Goal: Task Accomplishment & Management: Use online tool/utility

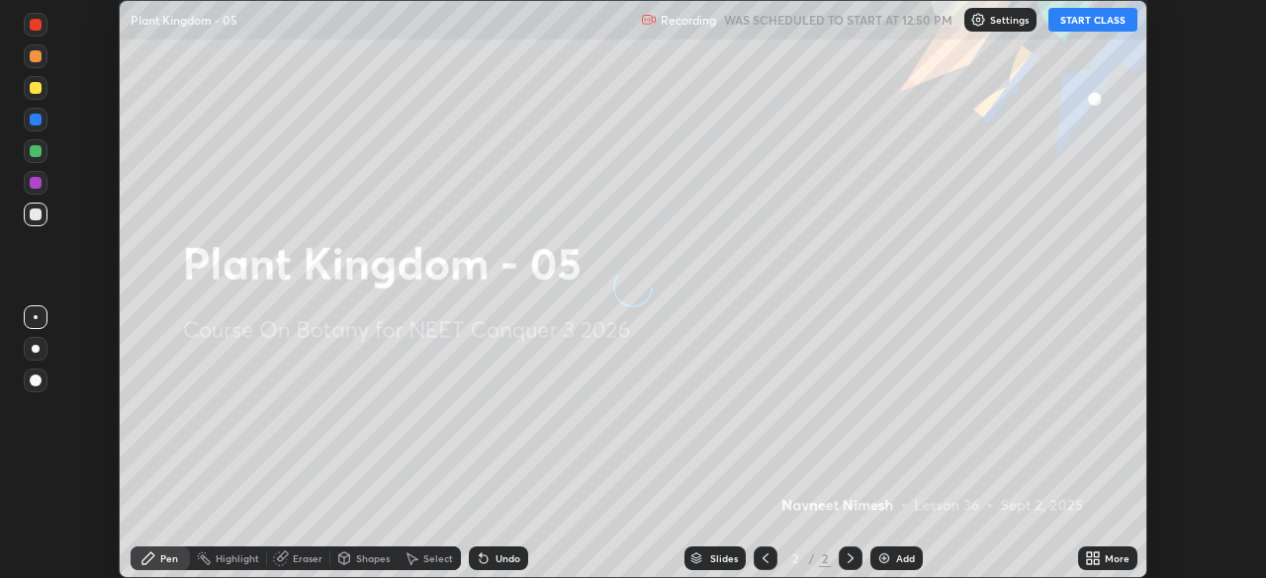
scroll to position [578, 1266]
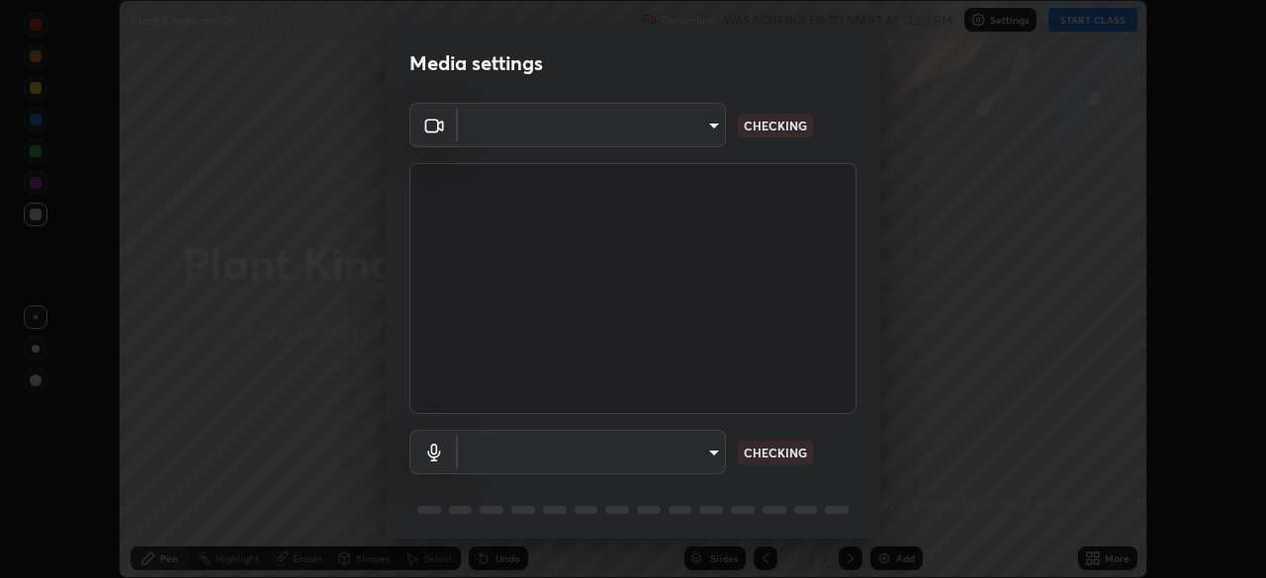
type input "1c1fc7f170fe0fb63c593947f71fbe7b7276dd803ac4132beb317857cbf647bf"
click at [711, 449] on body "Erase all Plant Kingdom - 05 Recording WAS SCHEDULED TO START AT 12:50 PM Setti…" at bounding box center [633, 289] width 1266 height 578
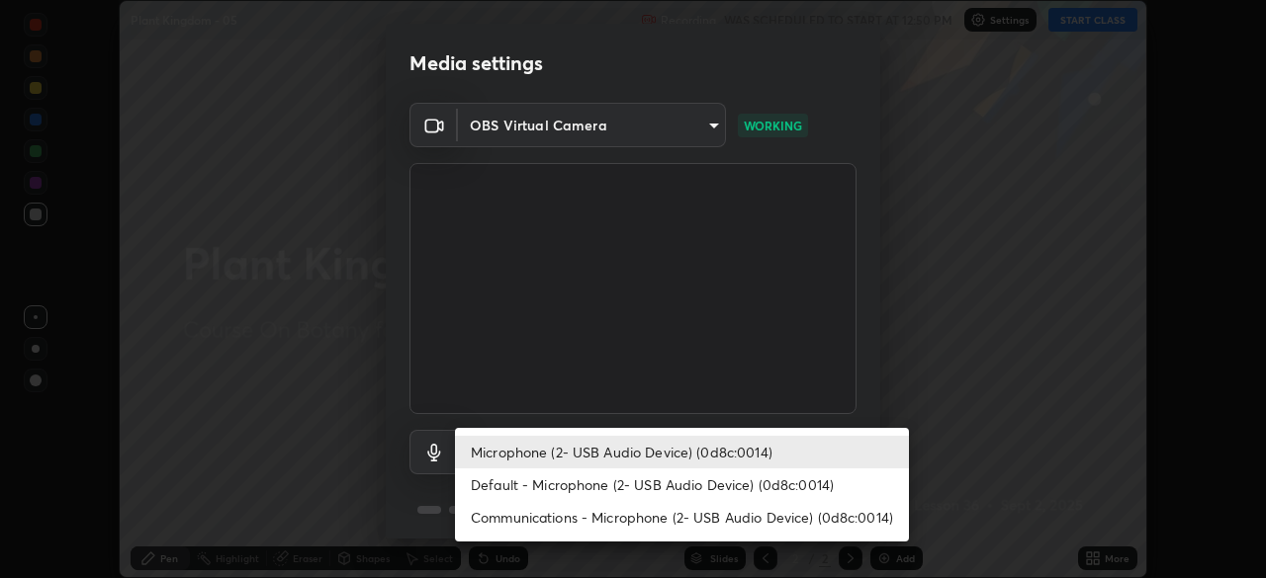
click at [691, 481] on li "Default - Microphone (2- USB Audio Device) (0d8c:0014)" at bounding box center [682, 485] width 454 height 33
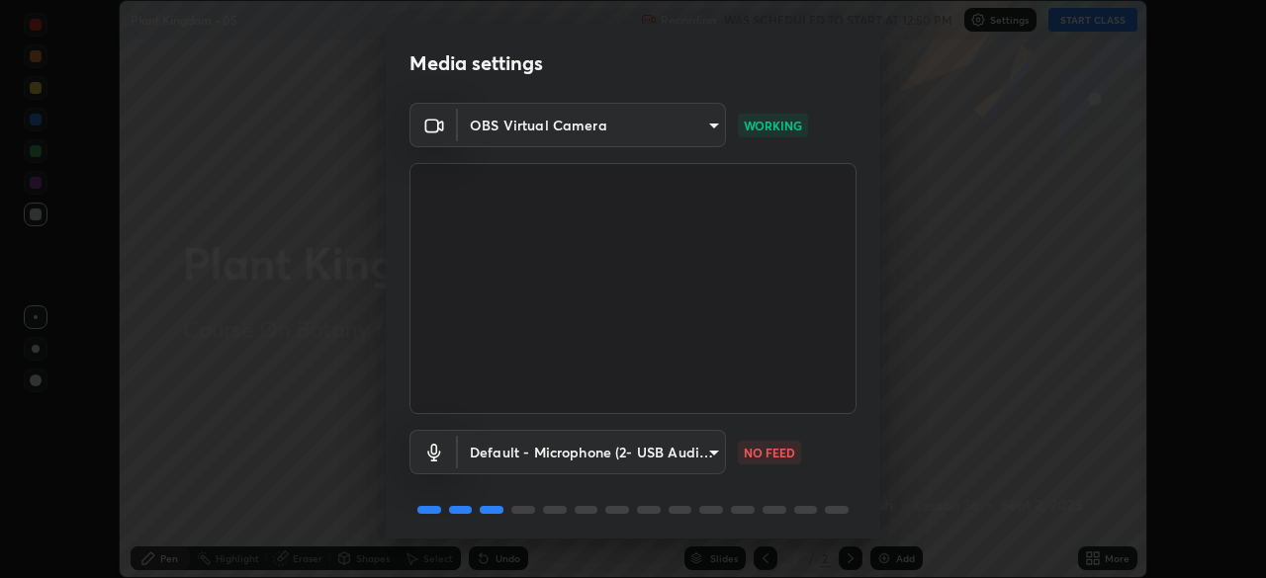
click at [707, 447] on body "Erase all Plant Kingdom - 05 Recording WAS SCHEDULED TO START AT 12:50 PM Setti…" at bounding box center [633, 289] width 1266 height 578
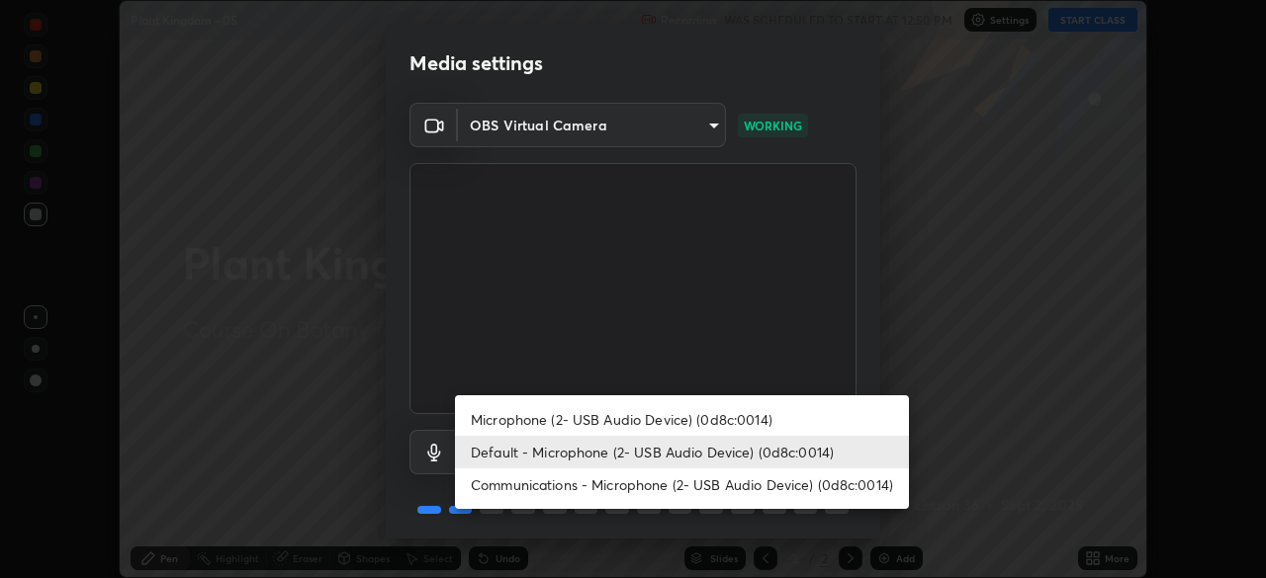
click at [665, 415] on li "Microphone (2- USB Audio Device) (0d8c:0014)" at bounding box center [682, 419] width 454 height 33
type input "775acd5bf9dea67dddcd35884cf77d022ec2c3d2475586dad7815c24ecc843c5"
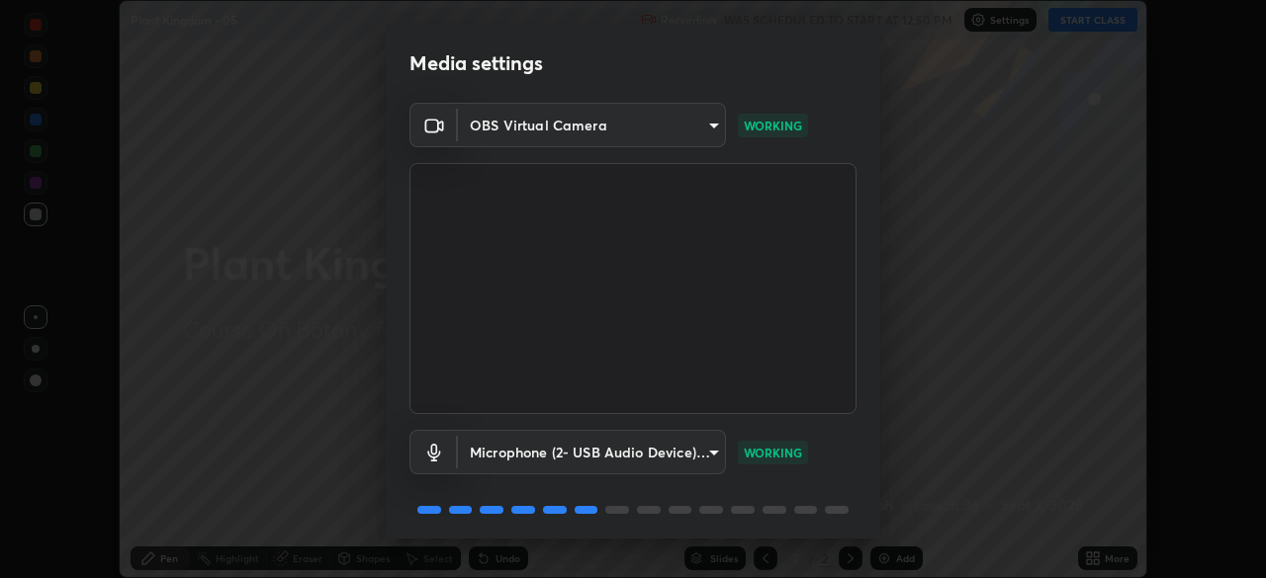
scroll to position [70, 0]
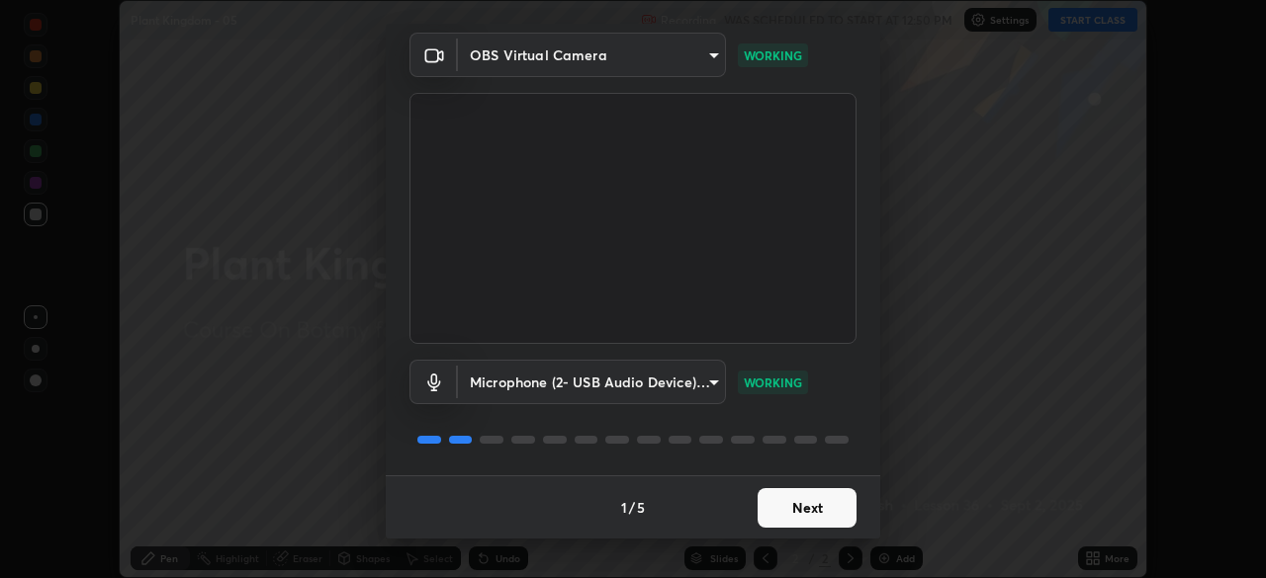
click at [785, 505] on button "Next" at bounding box center [806, 508] width 99 height 40
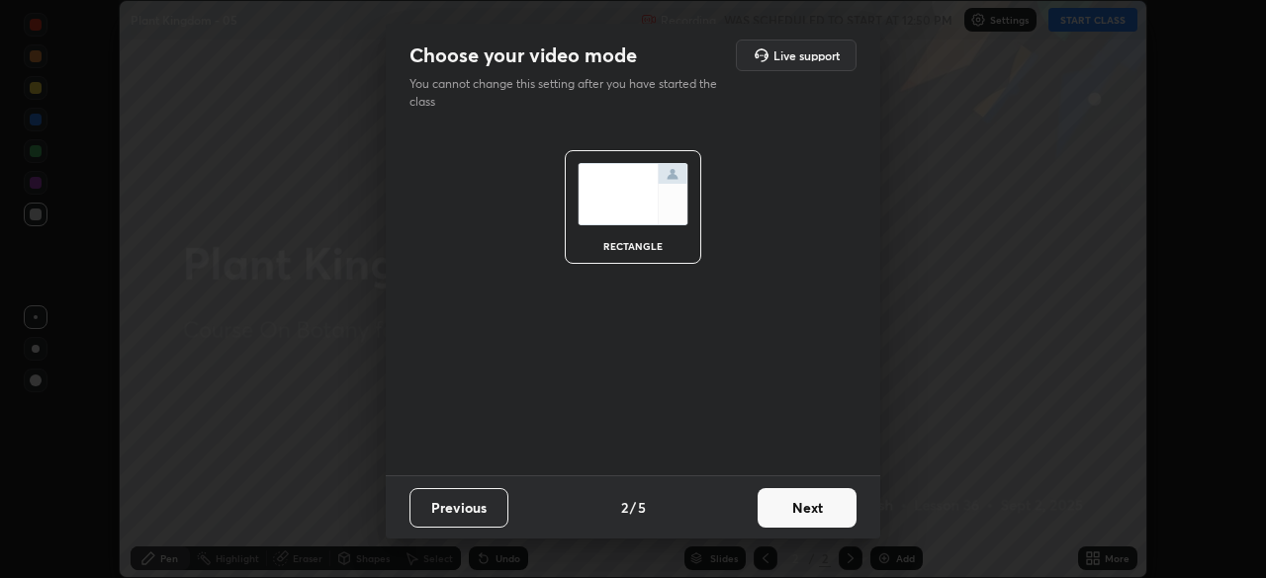
scroll to position [0, 0]
click at [798, 503] on button "Next" at bounding box center [806, 508] width 99 height 40
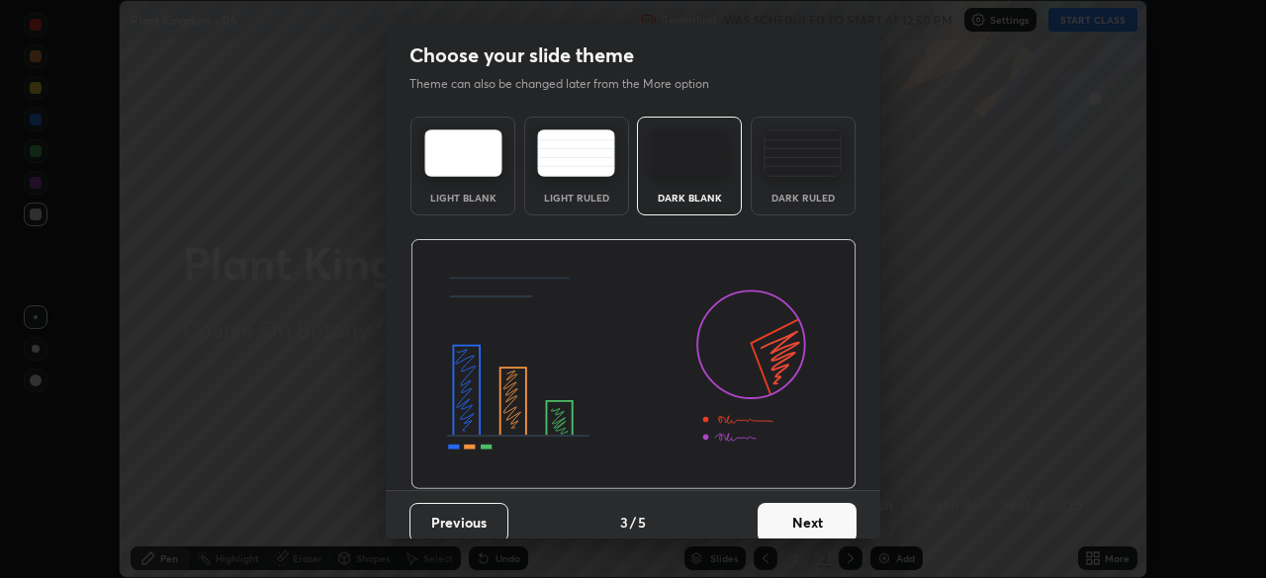
scroll to position [15, 0]
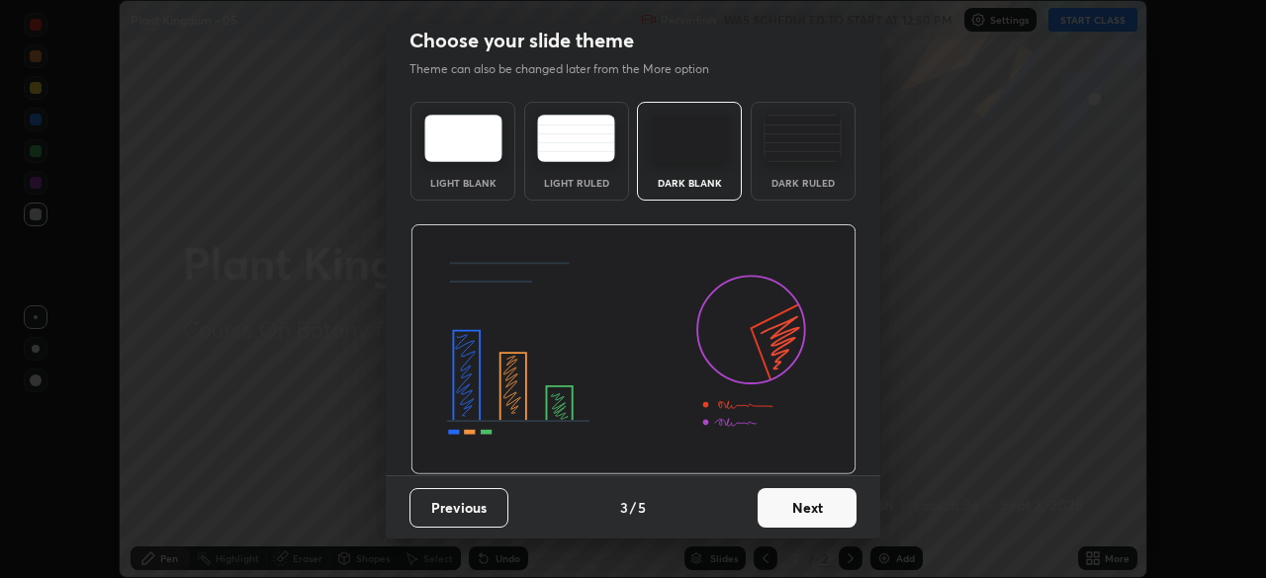
click at [801, 506] on button "Next" at bounding box center [806, 508] width 99 height 40
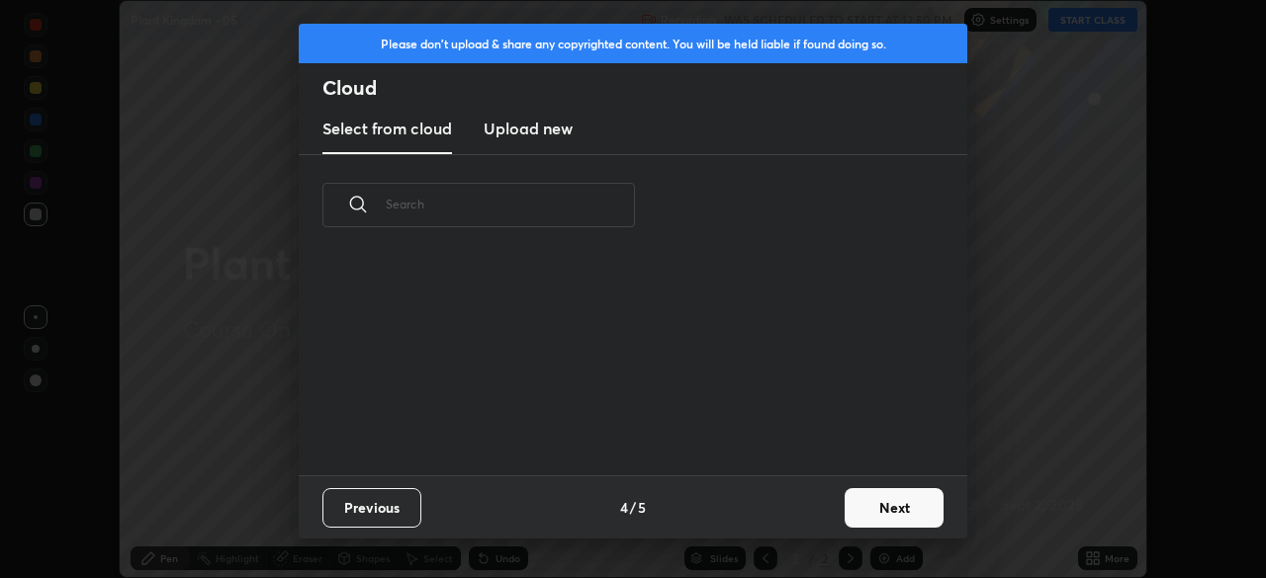
scroll to position [220, 635]
click at [888, 504] on button "Next" at bounding box center [893, 508] width 99 height 40
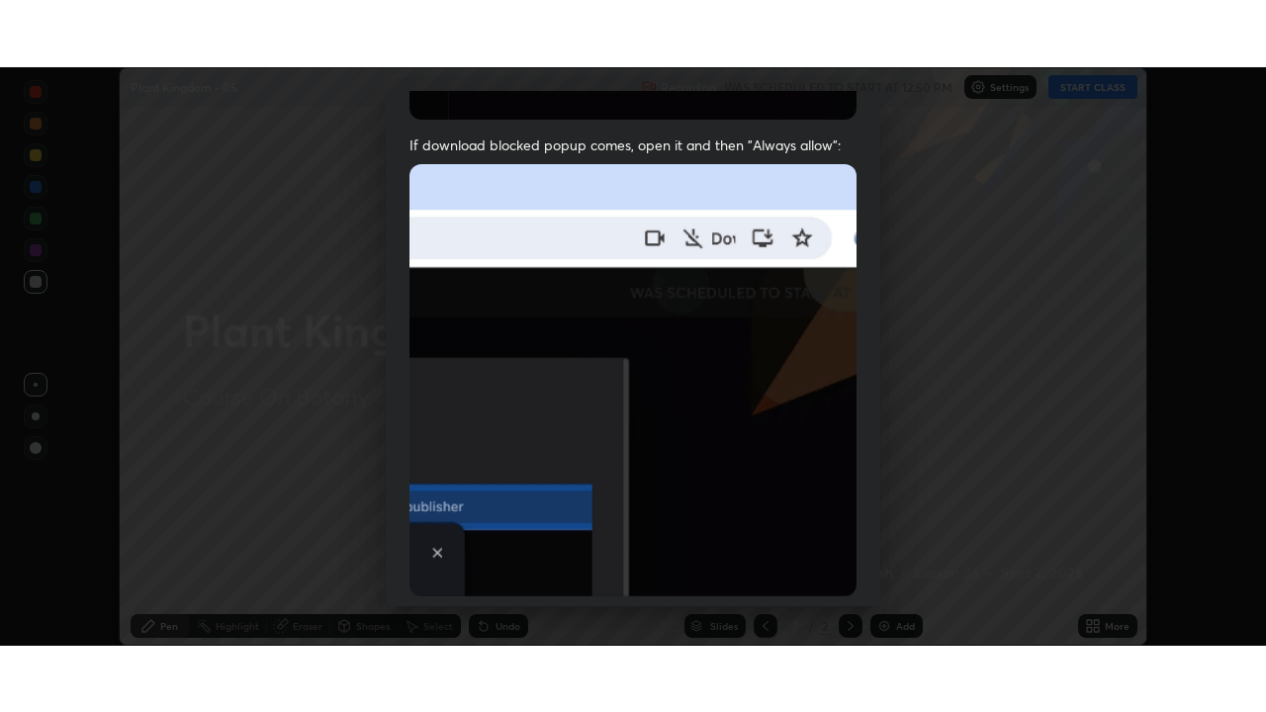
scroll to position [474, 0]
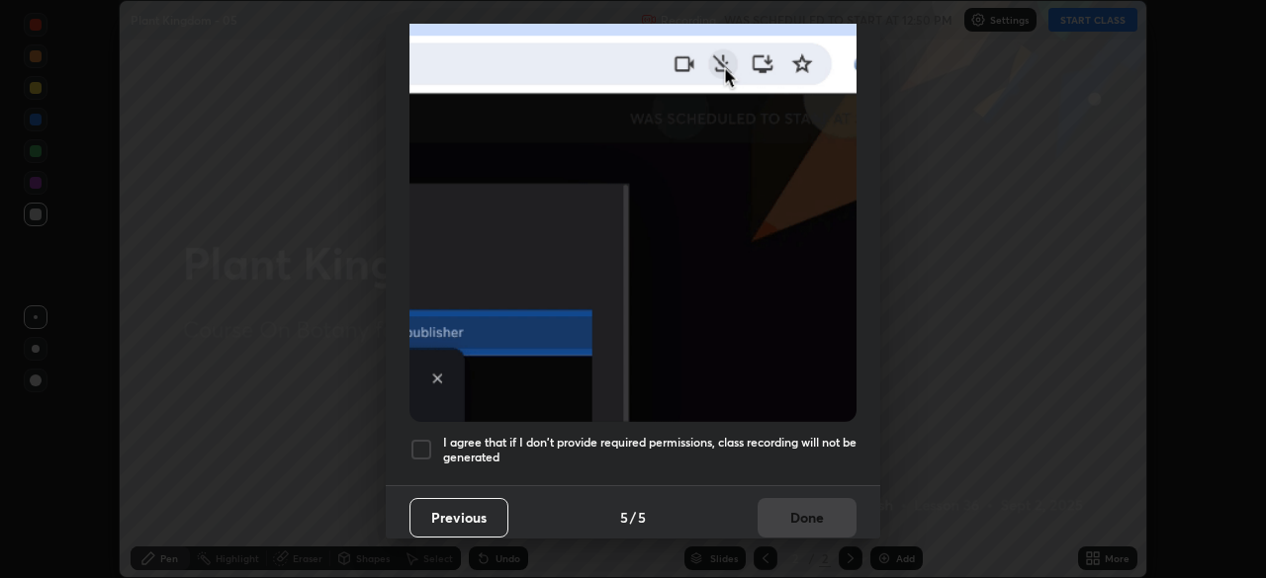
click at [421, 438] on div at bounding box center [421, 450] width 24 height 24
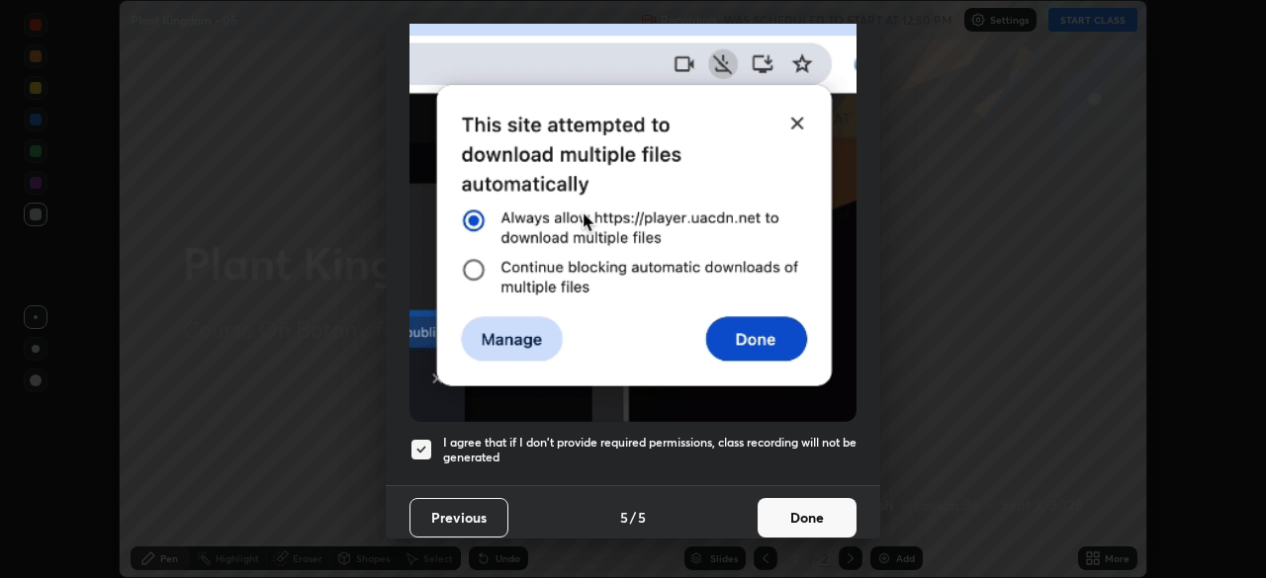
click at [796, 500] on button "Done" at bounding box center [806, 518] width 99 height 40
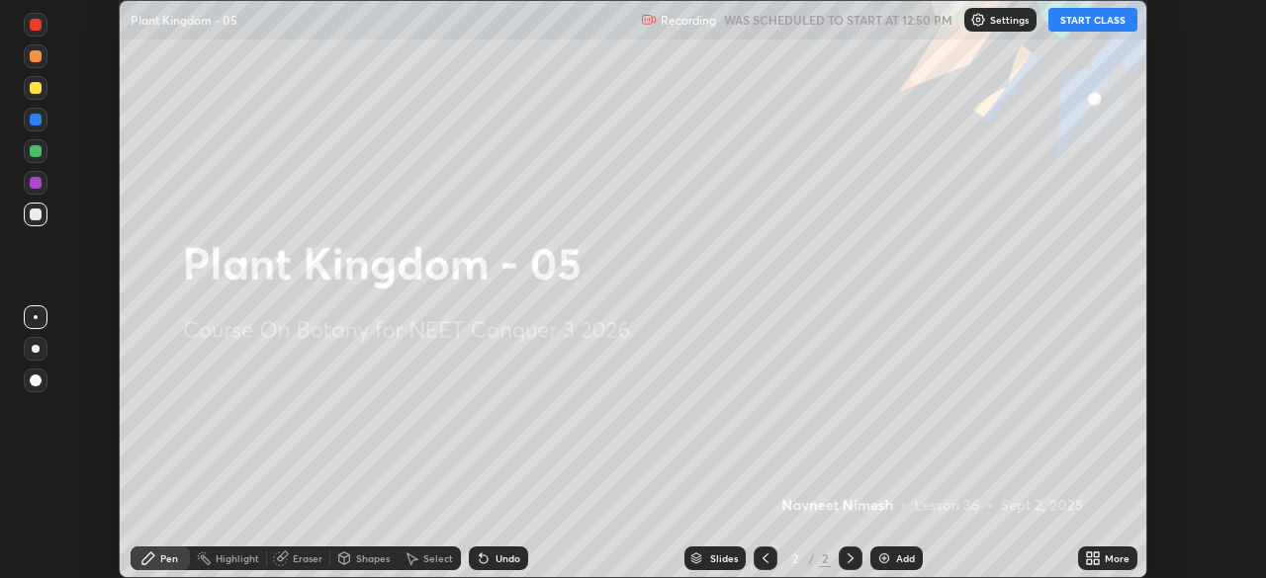
click at [1094, 556] on icon at bounding box center [1096, 555] width 5 height 5
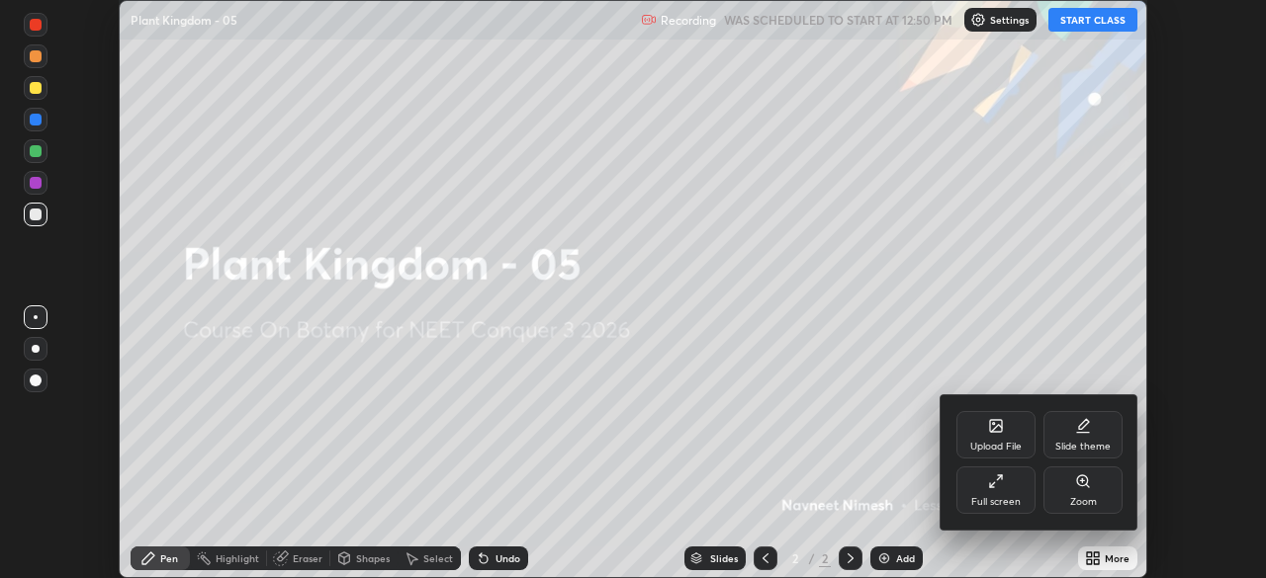
click at [988, 474] on icon at bounding box center [996, 482] width 16 height 16
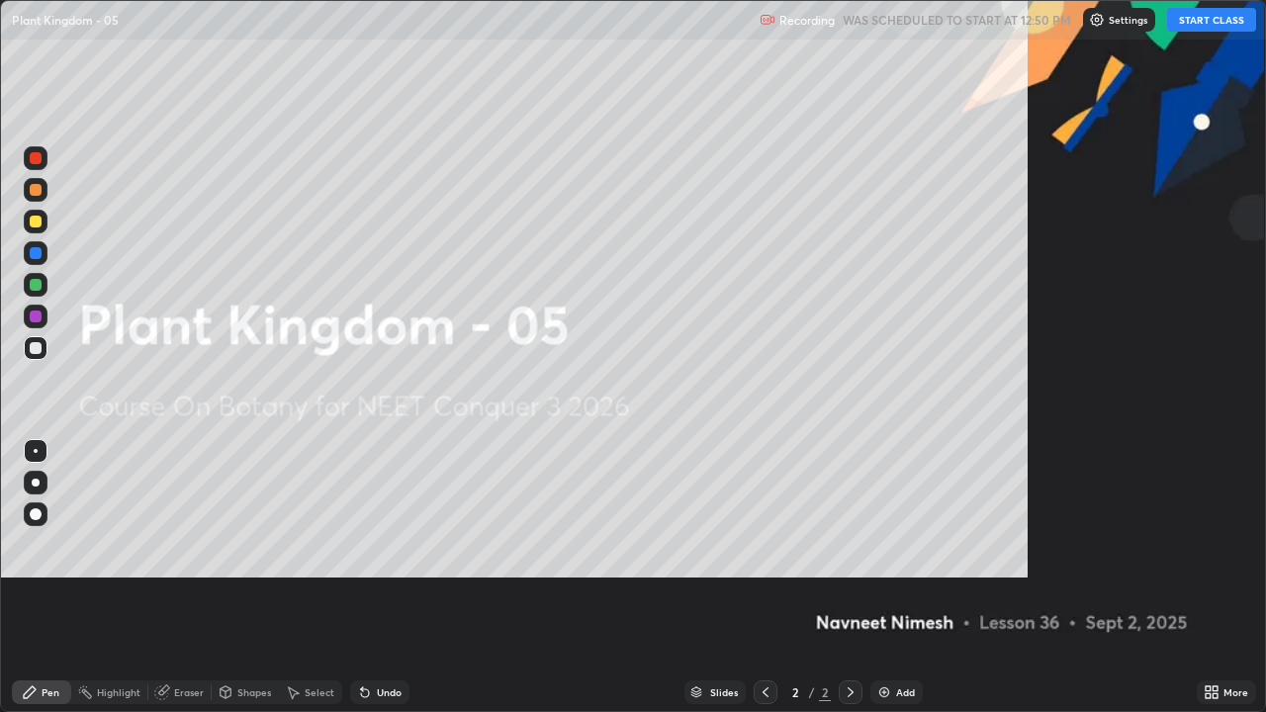
scroll to position [712, 1266]
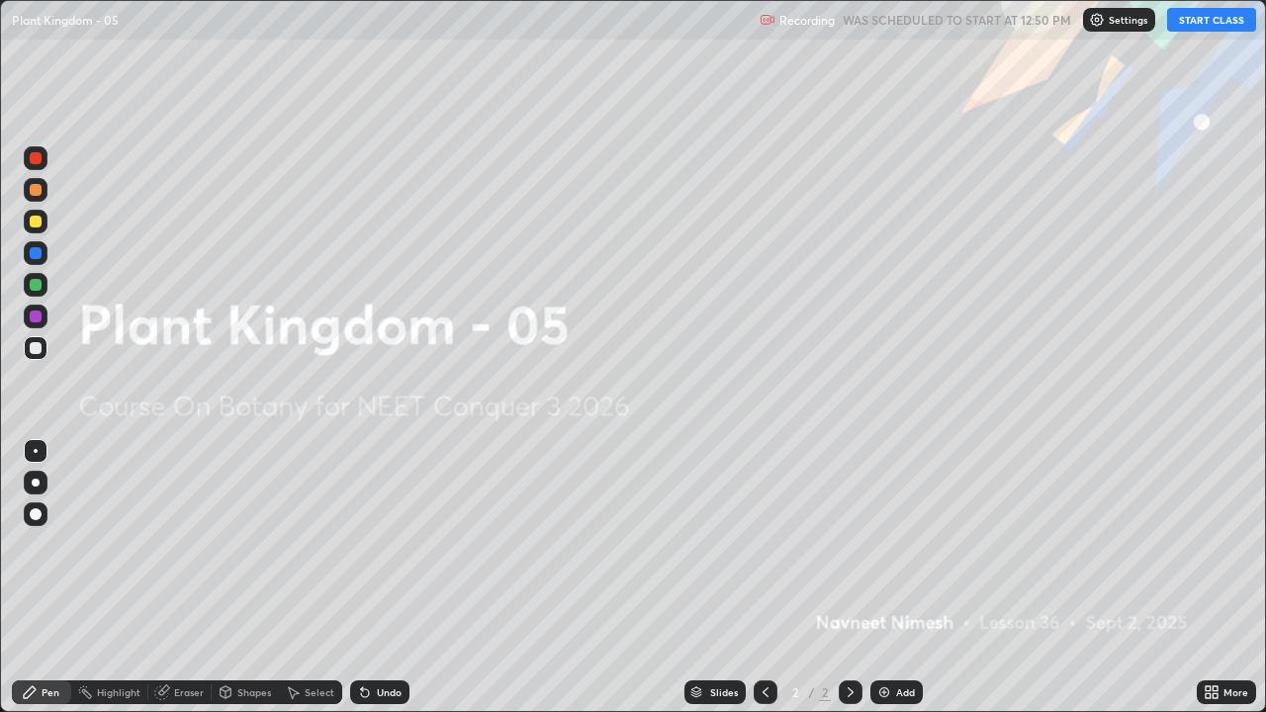
click at [1190, 27] on button "START CLASS" at bounding box center [1211, 20] width 89 height 24
click at [886, 577] on img at bounding box center [884, 692] width 16 height 16
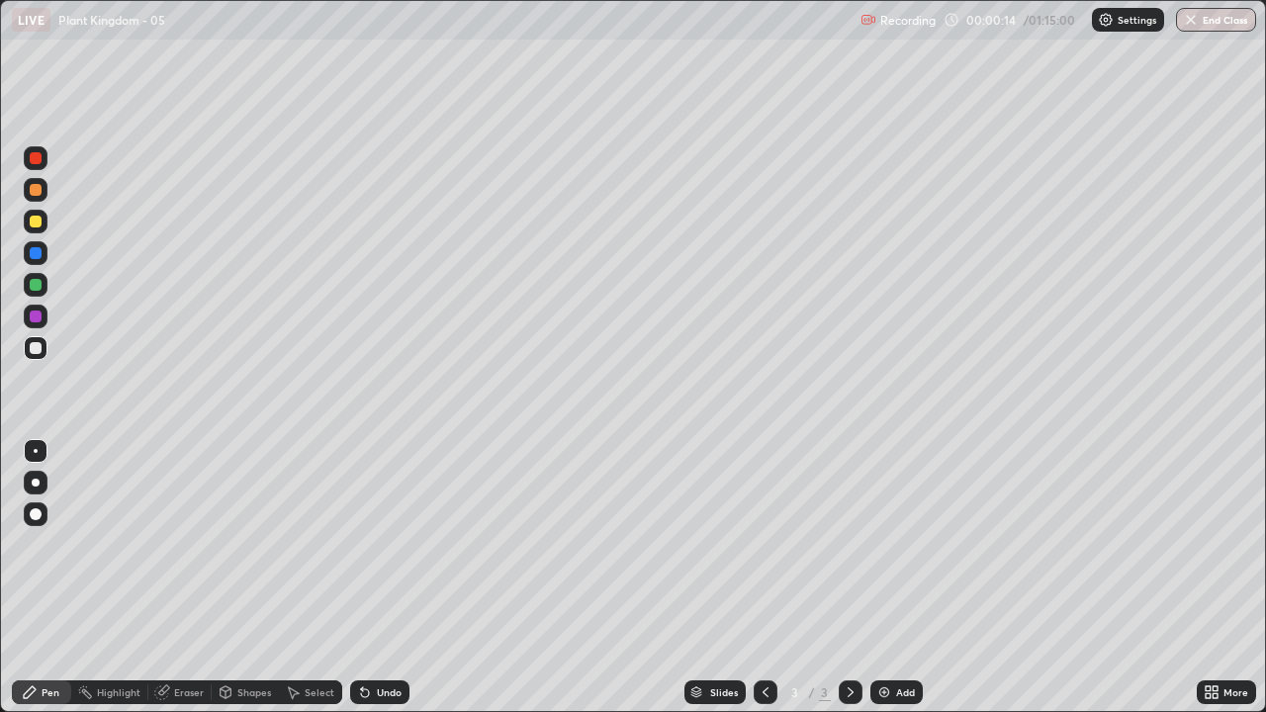
click at [38, 514] on div at bounding box center [36, 514] width 12 height 12
click at [37, 228] on div at bounding box center [36, 222] width 24 height 24
click at [36, 285] on div at bounding box center [36, 285] width 12 height 12
click at [41, 343] on div at bounding box center [36, 348] width 24 height 24
click at [40, 256] on div at bounding box center [36, 253] width 12 height 12
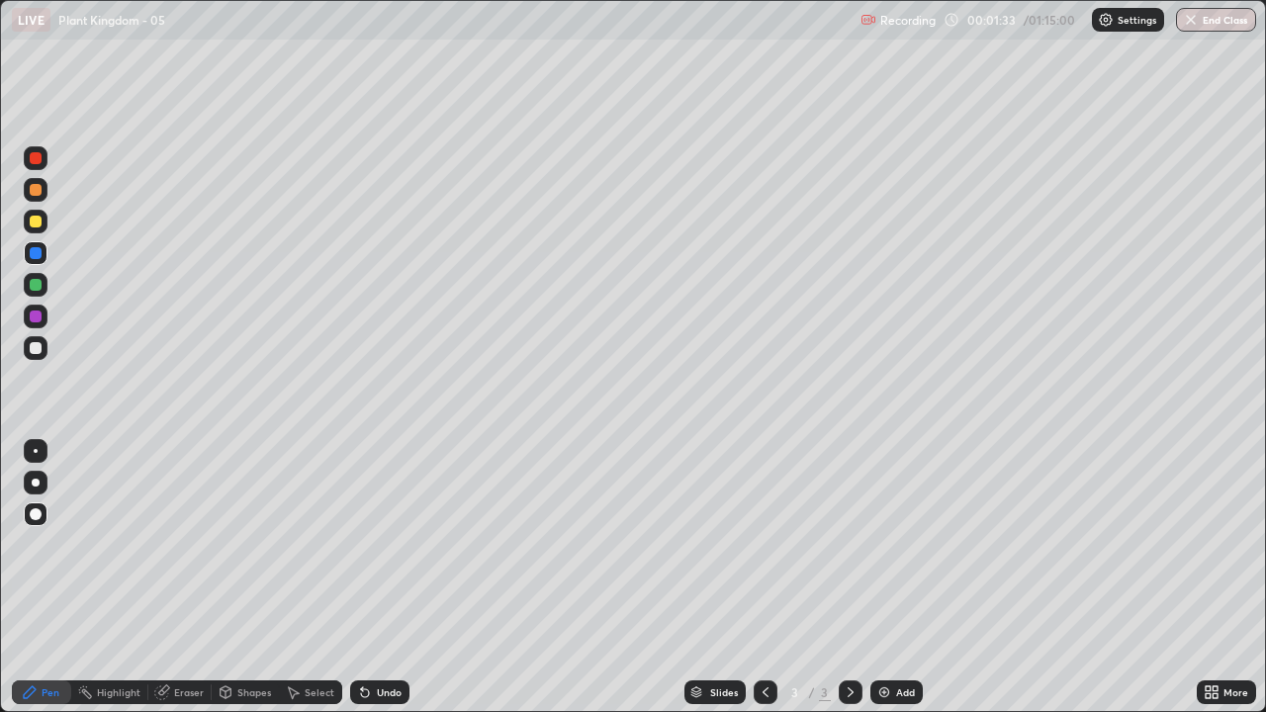
click at [37, 346] on div at bounding box center [36, 348] width 12 height 12
click at [373, 577] on div "Undo" at bounding box center [379, 692] width 59 height 24
click at [891, 577] on div "Add" at bounding box center [896, 692] width 52 height 24
click at [34, 192] on div at bounding box center [36, 190] width 12 height 12
click at [40, 346] on div at bounding box center [36, 348] width 12 height 12
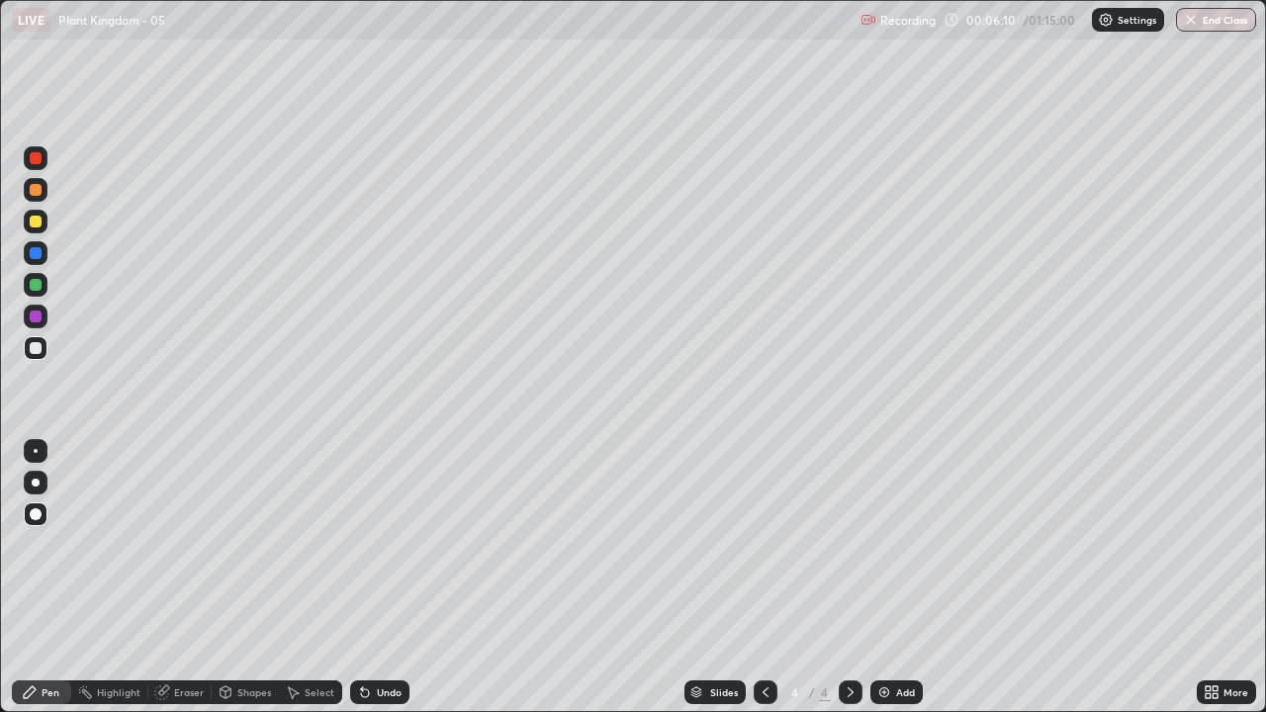
click at [38, 218] on div at bounding box center [36, 222] width 12 height 12
click at [361, 577] on icon at bounding box center [362, 688] width 2 height 2
click at [40, 345] on div at bounding box center [36, 348] width 12 height 12
click at [38, 314] on div at bounding box center [36, 316] width 12 height 12
click at [40, 286] on div at bounding box center [36, 285] width 12 height 12
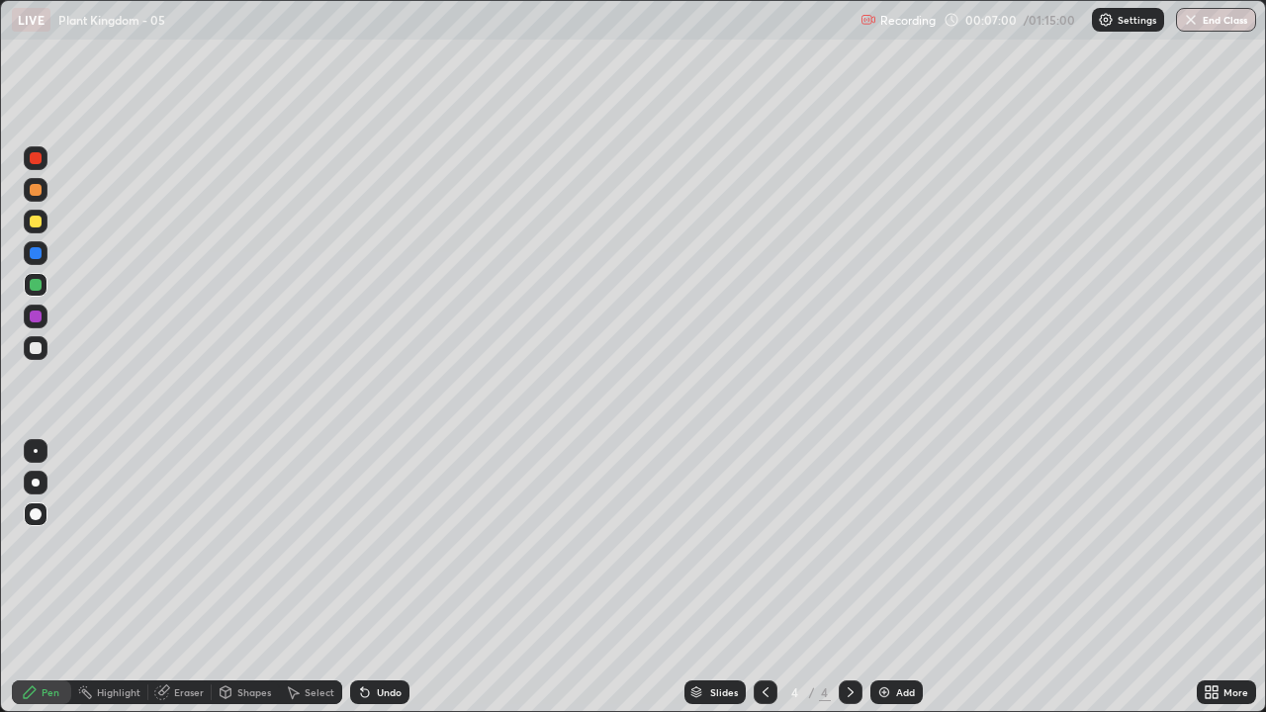
click at [37, 318] on div at bounding box center [36, 316] width 12 height 12
click at [39, 346] on div at bounding box center [36, 348] width 12 height 12
click at [39, 317] on div at bounding box center [36, 316] width 12 height 12
click at [44, 343] on div at bounding box center [36, 348] width 24 height 24
click at [44, 283] on div at bounding box center [36, 285] width 24 height 24
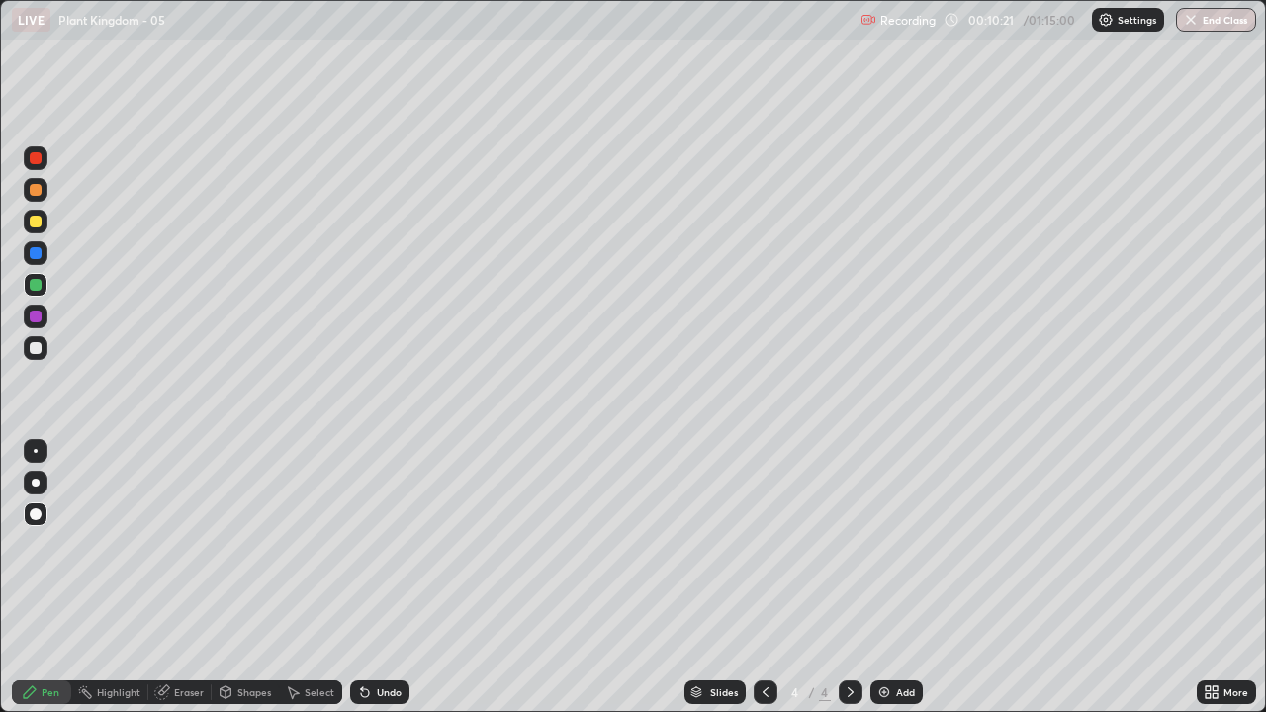
click at [43, 347] on div at bounding box center [36, 348] width 24 height 24
click at [379, 577] on div "Undo" at bounding box center [379, 692] width 59 height 24
click at [380, 577] on div "Undo" at bounding box center [379, 692] width 59 height 24
click at [379, 577] on div "Undo" at bounding box center [379, 692] width 59 height 24
click at [882, 577] on img at bounding box center [884, 692] width 16 height 16
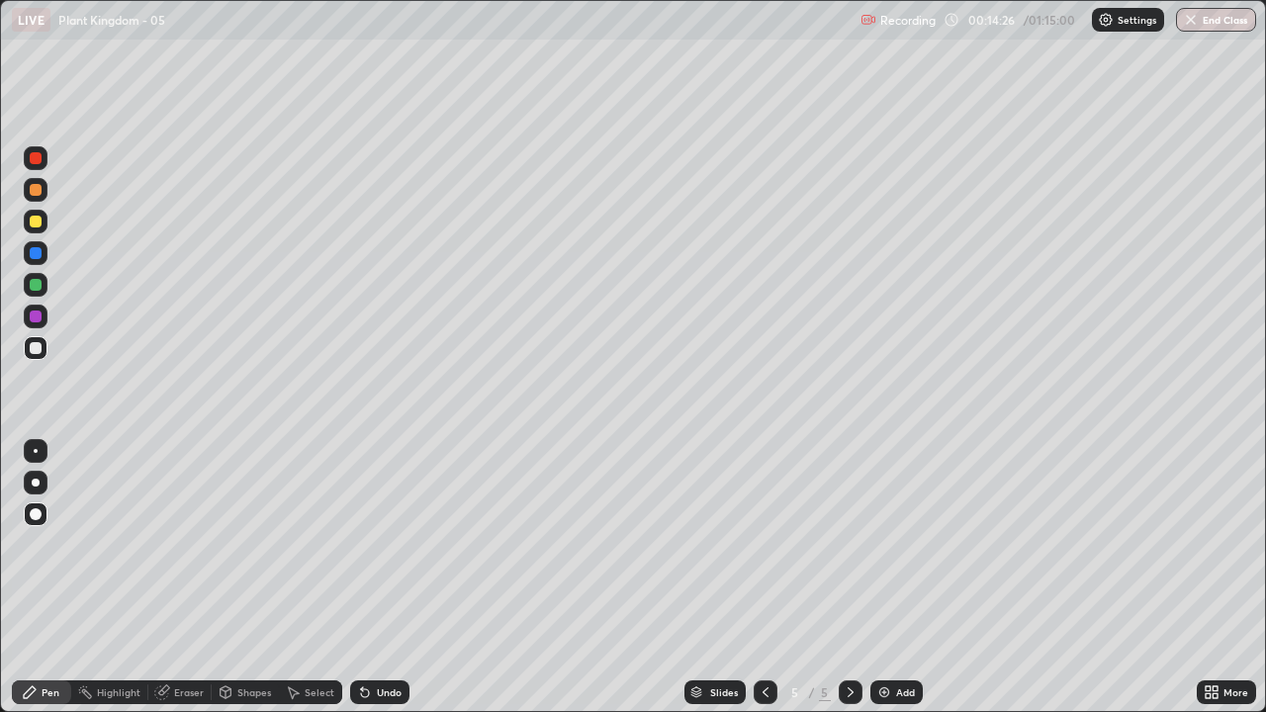
click at [39, 255] on div at bounding box center [36, 253] width 12 height 12
click at [37, 348] on div at bounding box center [36, 348] width 12 height 12
click at [36, 191] on div at bounding box center [36, 190] width 12 height 12
click at [41, 349] on div at bounding box center [36, 348] width 12 height 12
click at [37, 348] on div at bounding box center [36, 348] width 12 height 12
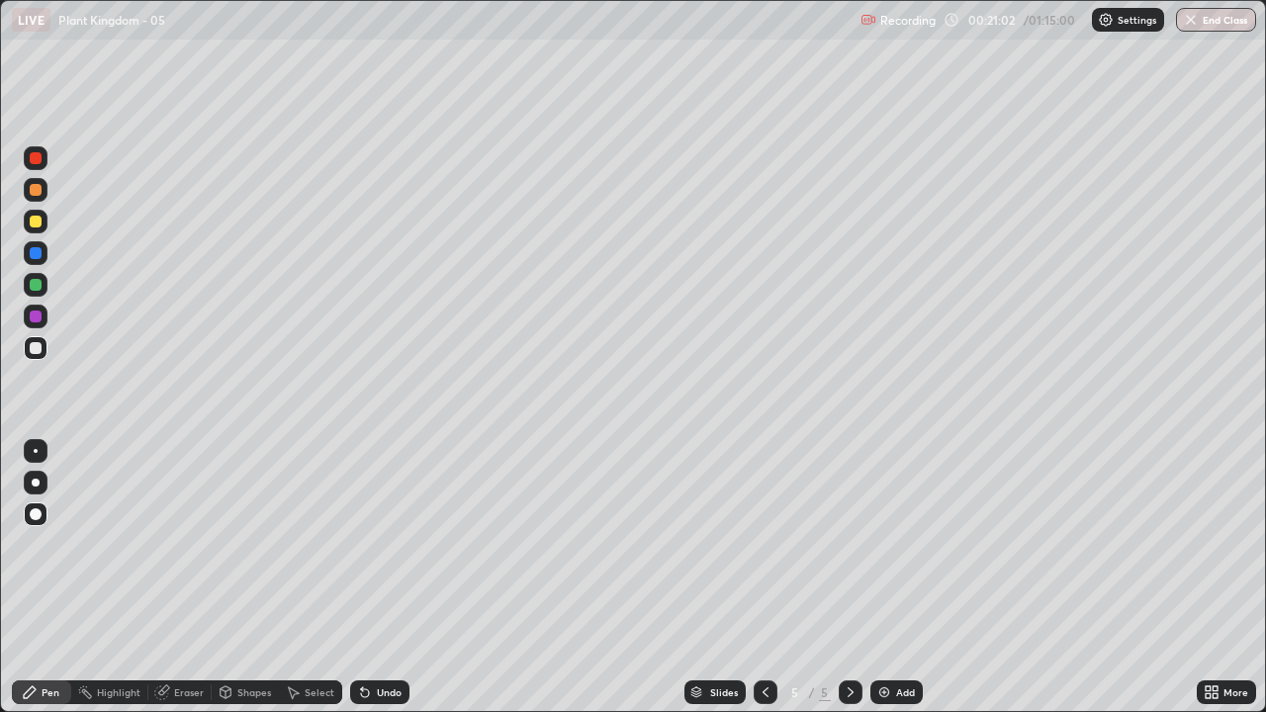
click at [373, 577] on div "Undo" at bounding box center [379, 692] width 59 height 24
click at [184, 577] on div "Eraser" at bounding box center [189, 692] width 30 height 10
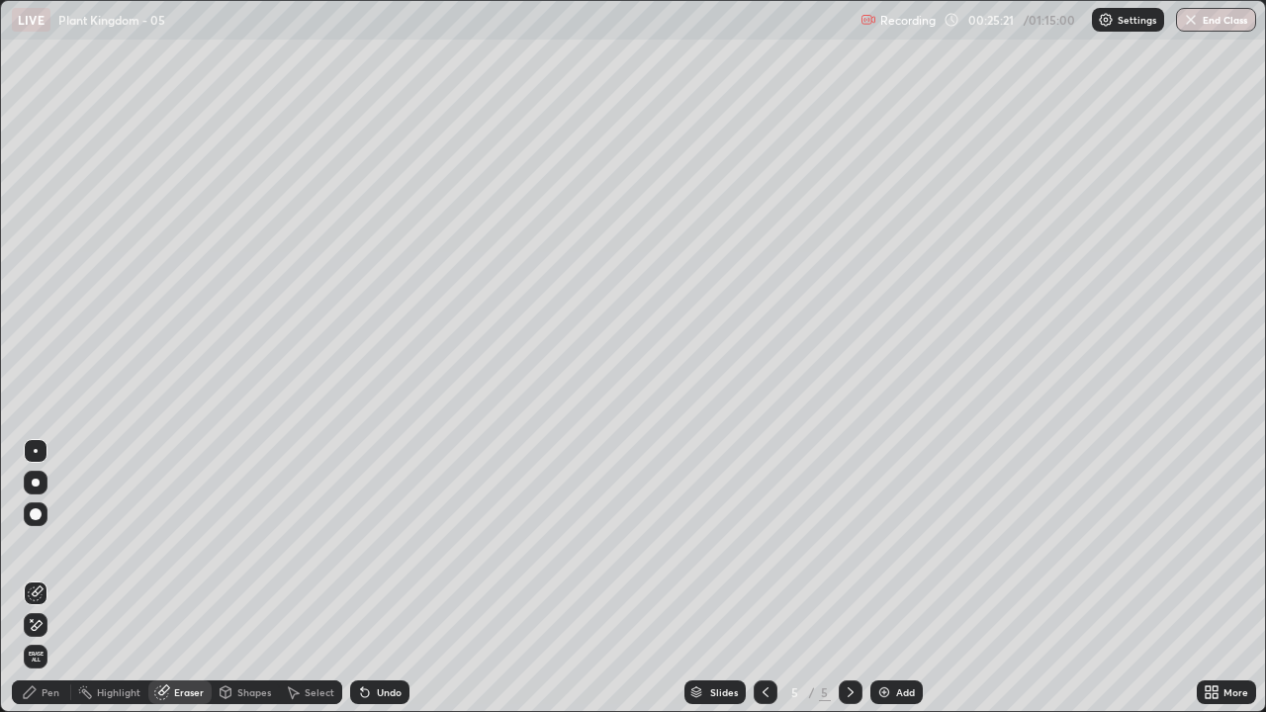
click at [32, 577] on icon at bounding box center [32, 620] width 2 height 2
click at [893, 577] on div "Add" at bounding box center [896, 692] width 52 height 24
click at [64, 577] on div "Pen" at bounding box center [41, 692] width 59 height 24
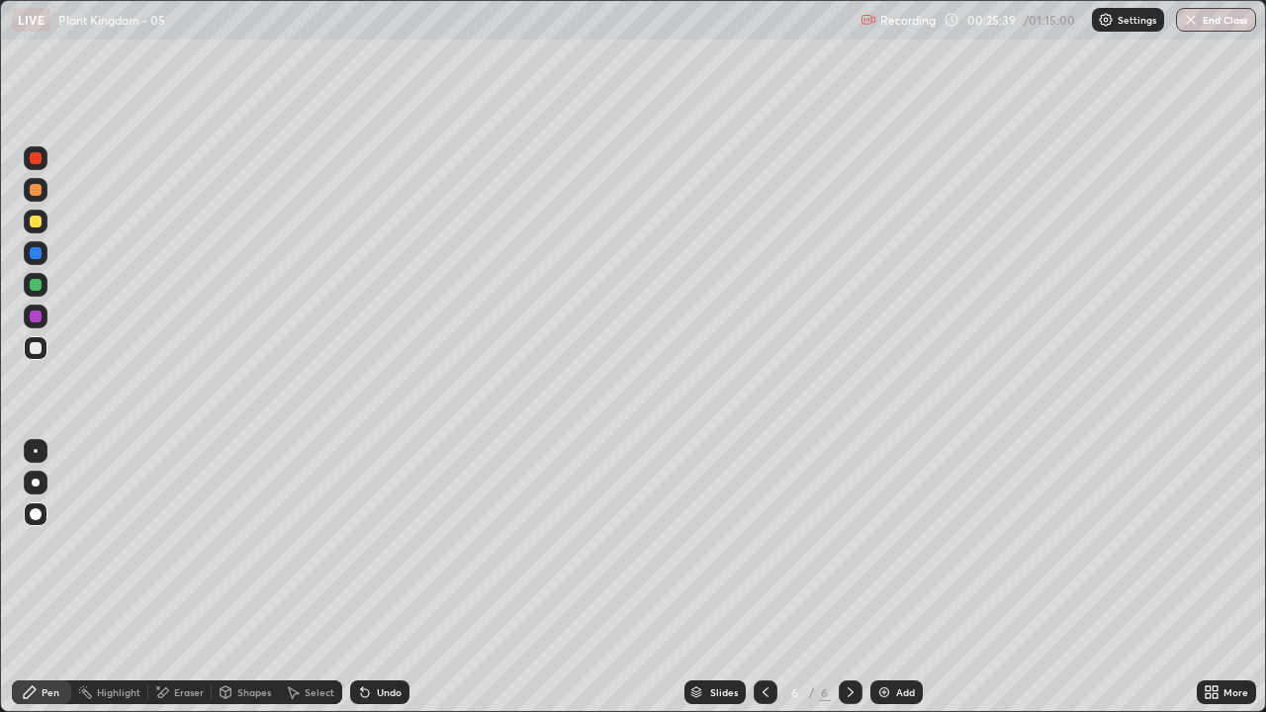
click at [35, 195] on div at bounding box center [36, 190] width 12 height 12
click at [37, 348] on div at bounding box center [36, 348] width 12 height 12
click at [361, 577] on icon at bounding box center [362, 688] width 2 height 2
click at [39, 213] on div at bounding box center [36, 222] width 24 height 24
click at [38, 289] on div at bounding box center [36, 285] width 12 height 12
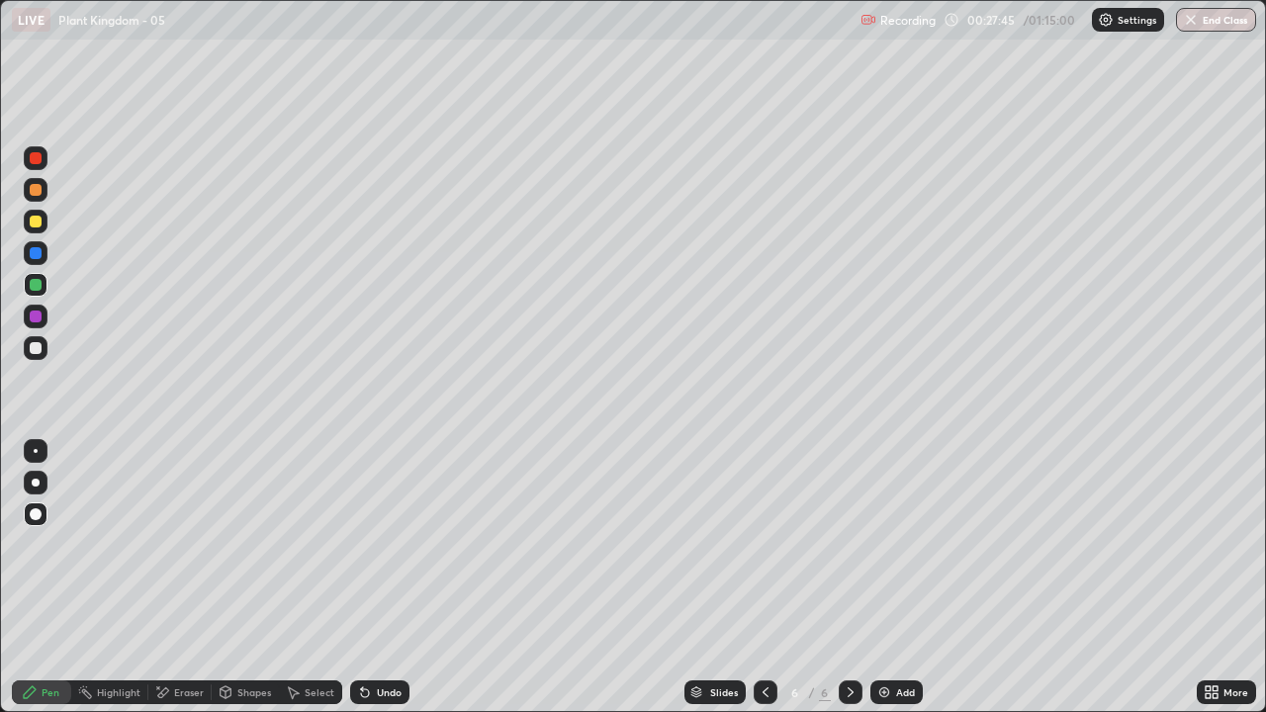
click at [38, 352] on div at bounding box center [36, 348] width 12 height 12
click at [38, 350] on div at bounding box center [36, 348] width 12 height 12
click at [361, 577] on icon at bounding box center [362, 688] width 2 height 2
click at [366, 577] on icon at bounding box center [365, 693] width 8 height 8
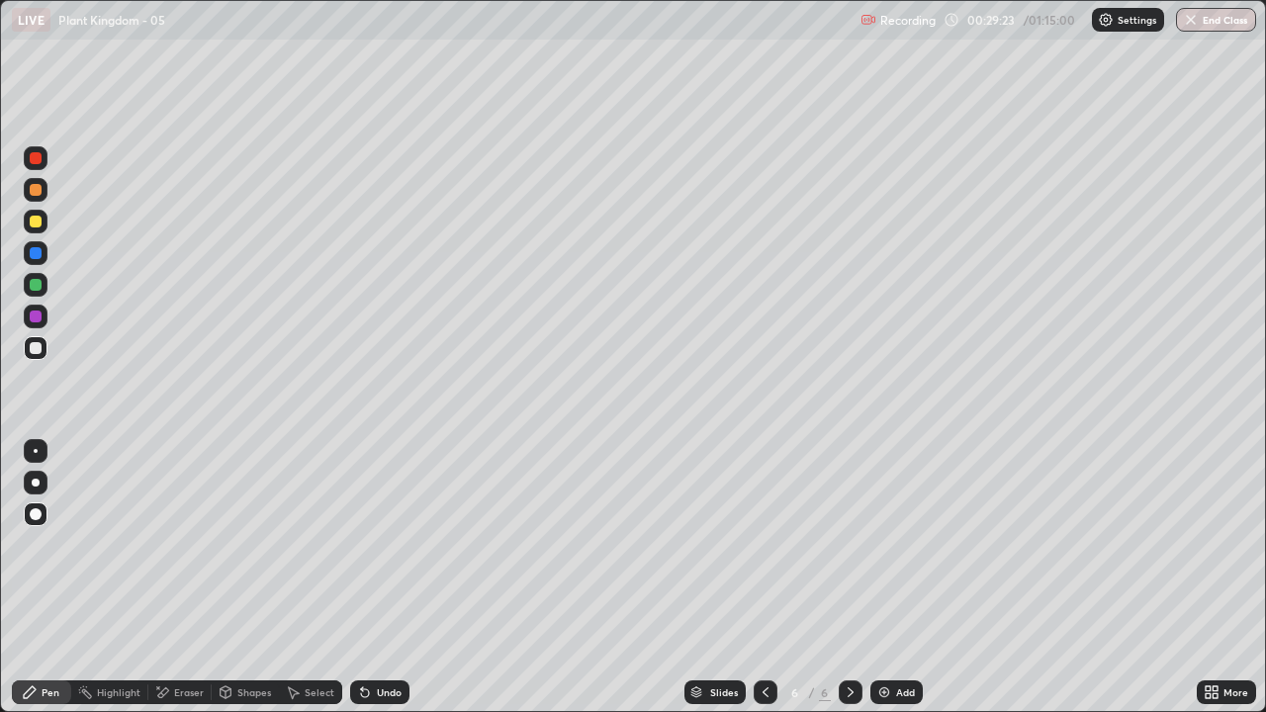
click at [39, 314] on div at bounding box center [36, 316] width 12 height 12
click at [37, 349] on div at bounding box center [36, 348] width 12 height 12
click at [33, 250] on div at bounding box center [36, 253] width 12 height 12
click at [43, 349] on div at bounding box center [36, 348] width 24 height 24
click at [36, 191] on div at bounding box center [36, 190] width 12 height 12
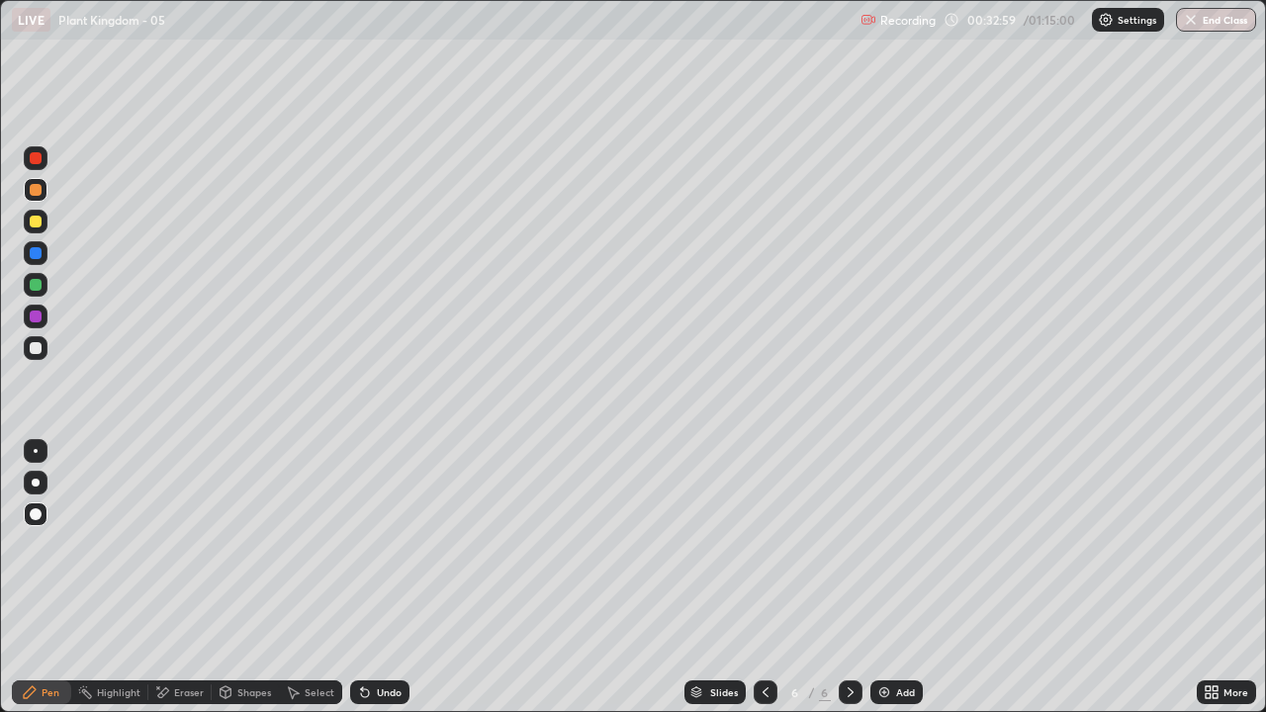
click at [39, 222] on div at bounding box center [36, 222] width 12 height 12
click at [44, 350] on div at bounding box center [36, 348] width 24 height 24
click at [37, 283] on div at bounding box center [36, 285] width 12 height 12
click at [43, 350] on div at bounding box center [36, 348] width 24 height 24
click at [896, 577] on div "Add" at bounding box center [905, 692] width 19 height 10
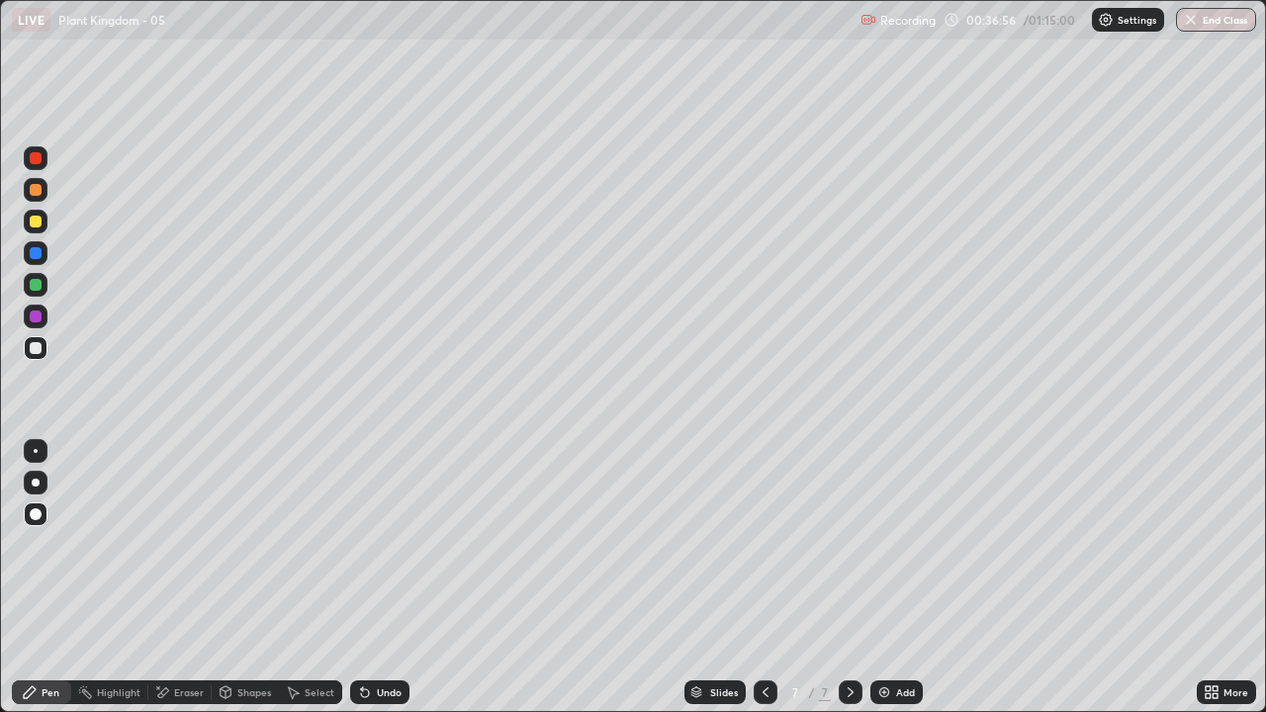
click at [36, 261] on div at bounding box center [36, 253] width 24 height 24
click at [37, 316] on div at bounding box center [36, 316] width 12 height 12
click at [33, 347] on div at bounding box center [36, 348] width 12 height 12
click at [383, 577] on div "Undo" at bounding box center [389, 692] width 25 height 10
click at [386, 577] on div "Undo" at bounding box center [389, 692] width 25 height 10
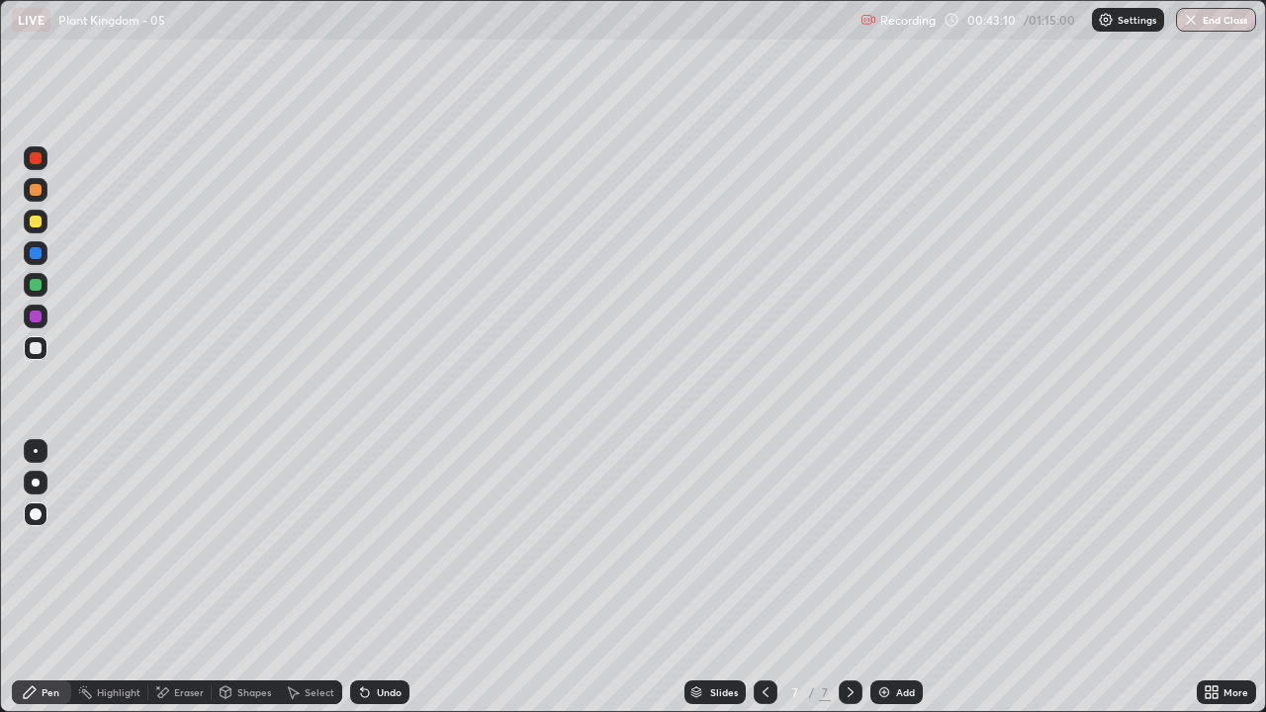
click at [385, 577] on div "Undo" at bounding box center [389, 692] width 25 height 10
click at [37, 347] on div at bounding box center [36, 348] width 12 height 12
click at [893, 577] on div "Add" at bounding box center [896, 692] width 52 height 24
click at [36, 191] on div at bounding box center [36, 190] width 12 height 12
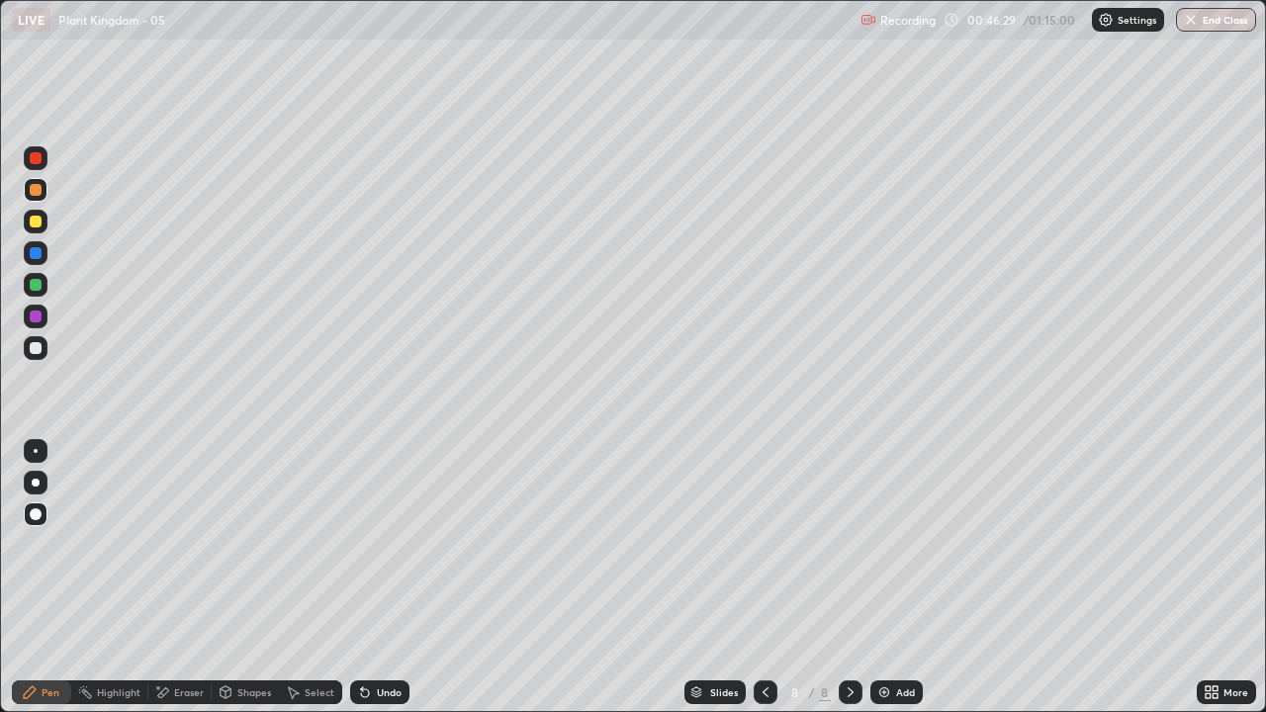
click at [37, 287] on div at bounding box center [36, 285] width 12 height 12
click at [34, 225] on div at bounding box center [36, 222] width 12 height 12
click at [35, 349] on div at bounding box center [36, 348] width 12 height 12
click at [39, 349] on div at bounding box center [36, 348] width 12 height 12
click at [377, 577] on div "Undo" at bounding box center [379, 692] width 59 height 24
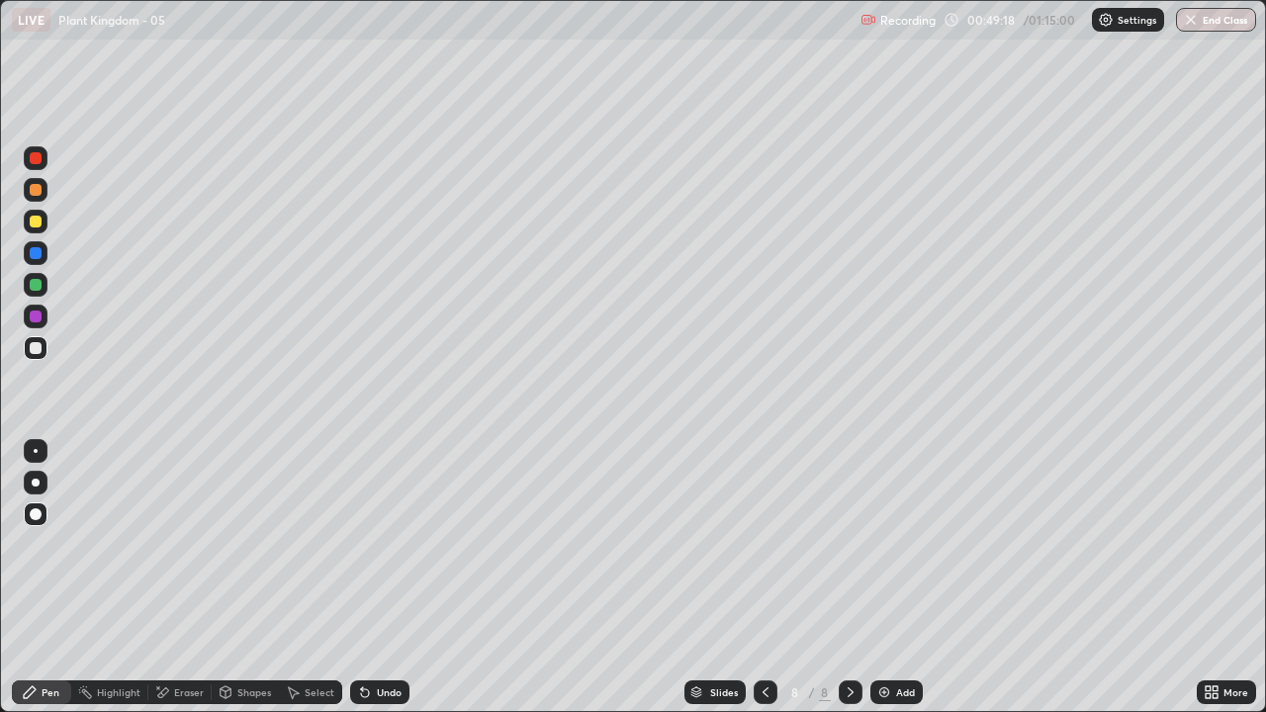
click at [374, 577] on div "Undo" at bounding box center [379, 692] width 59 height 24
click at [369, 577] on icon at bounding box center [365, 692] width 16 height 16
click at [368, 577] on icon at bounding box center [365, 692] width 16 height 16
click at [361, 577] on icon at bounding box center [362, 688] width 2 height 2
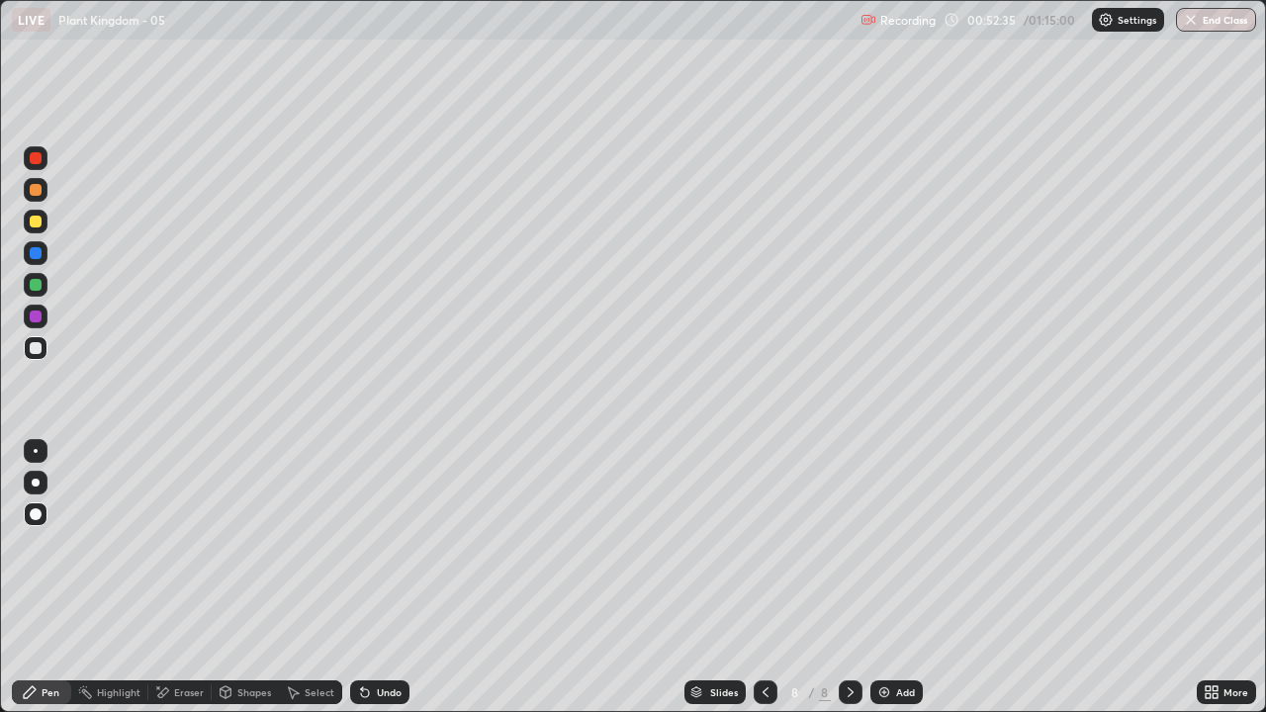
click at [367, 577] on div "Undo" at bounding box center [379, 692] width 59 height 24
click at [370, 577] on div "Undo" at bounding box center [379, 692] width 59 height 24
click at [34, 317] on div at bounding box center [36, 316] width 12 height 12
click at [36, 288] on div at bounding box center [36, 285] width 12 height 12
click at [37, 287] on div at bounding box center [36, 285] width 12 height 12
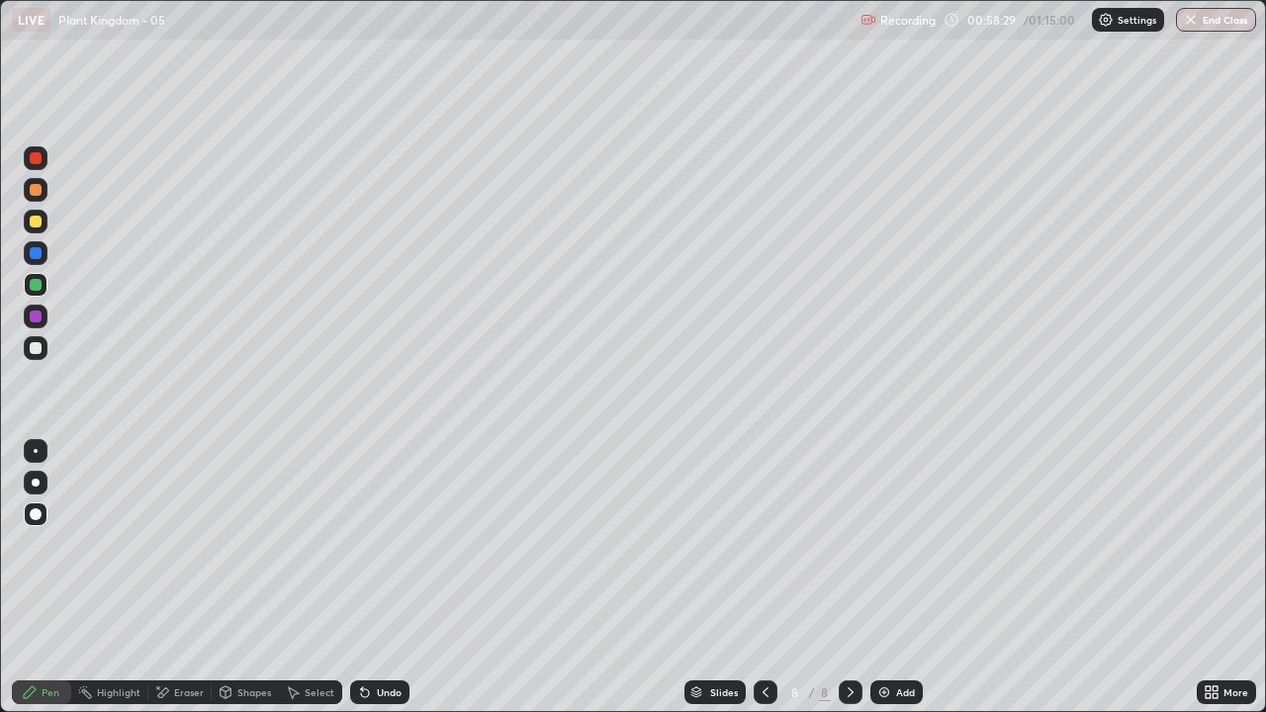
click at [34, 222] on div at bounding box center [36, 222] width 12 height 12
click at [31, 349] on div at bounding box center [36, 348] width 12 height 12
click at [312, 577] on div "Select" at bounding box center [320, 692] width 30 height 10
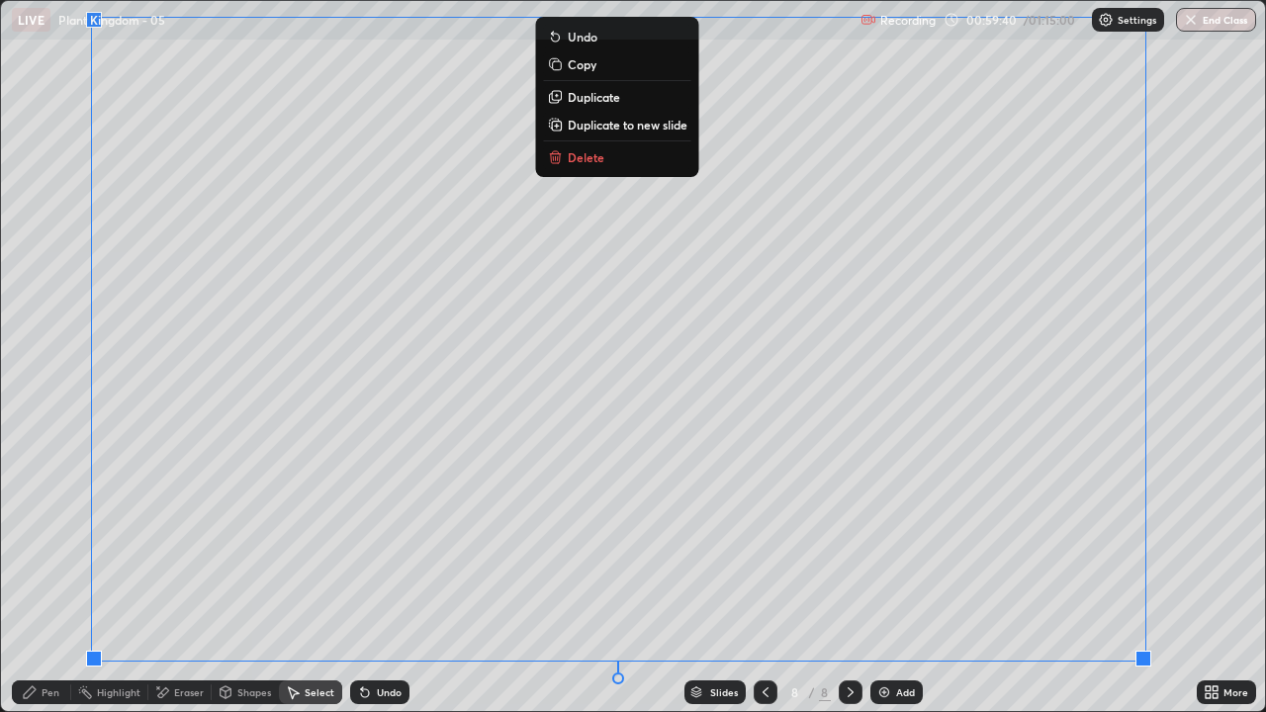
click at [576, 159] on p "Delete" at bounding box center [586, 157] width 37 height 16
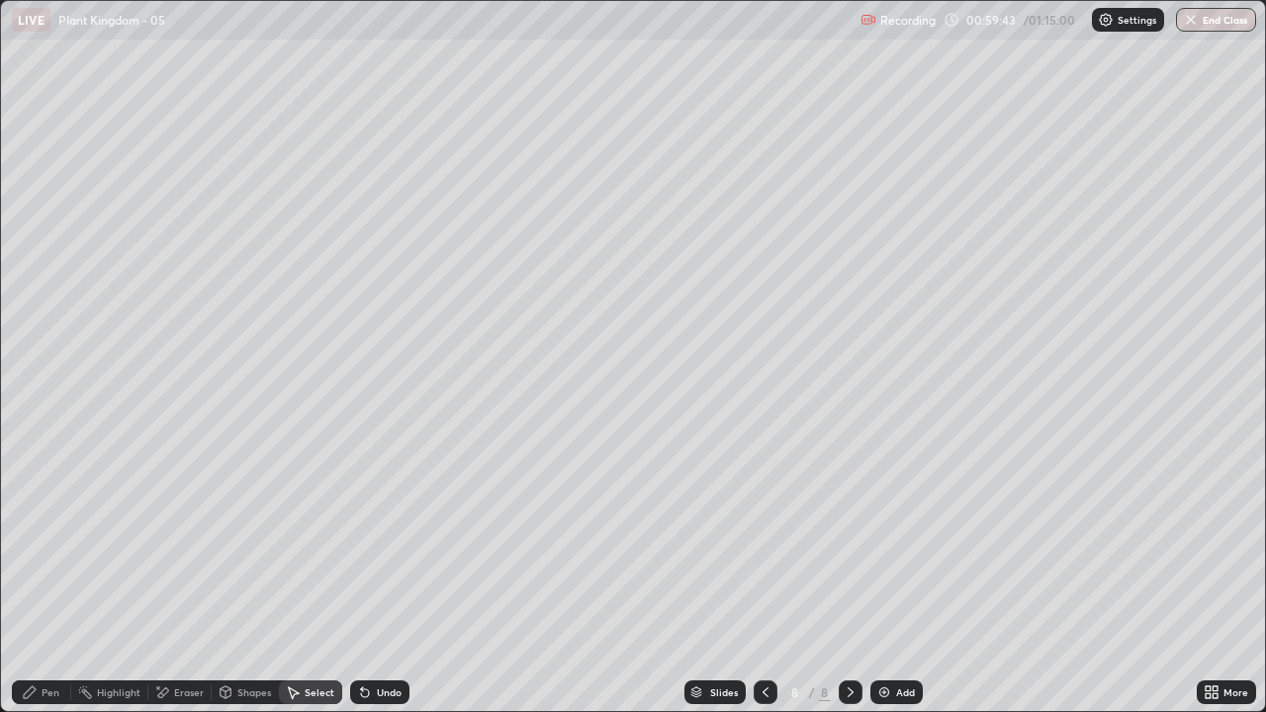
click at [45, 577] on div "Pen" at bounding box center [41, 692] width 59 height 24
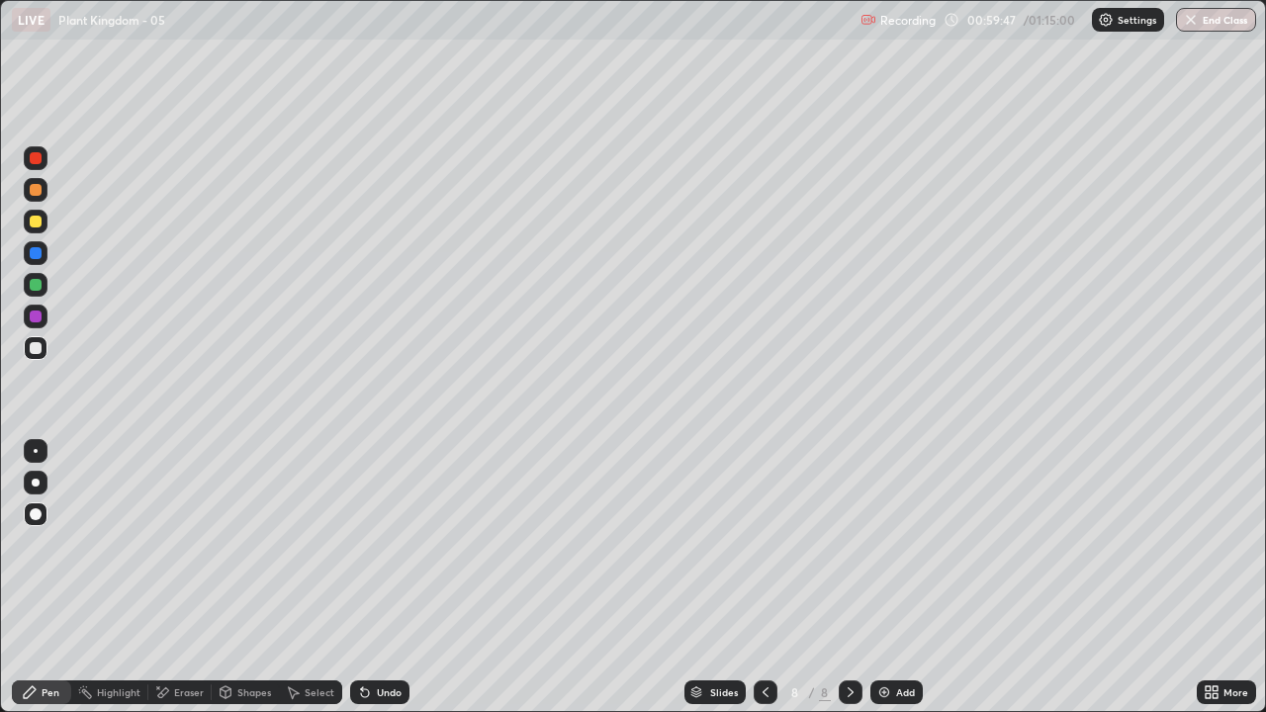
click at [37, 222] on div at bounding box center [36, 222] width 12 height 12
click at [37, 190] on div at bounding box center [36, 190] width 12 height 12
click at [36, 348] on div at bounding box center [36, 348] width 12 height 12
click at [35, 255] on div at bounding box center [36, 253] width 12 height 12
click at [361, 577] on icon at bounding box center [365, 693] width 8 height 8
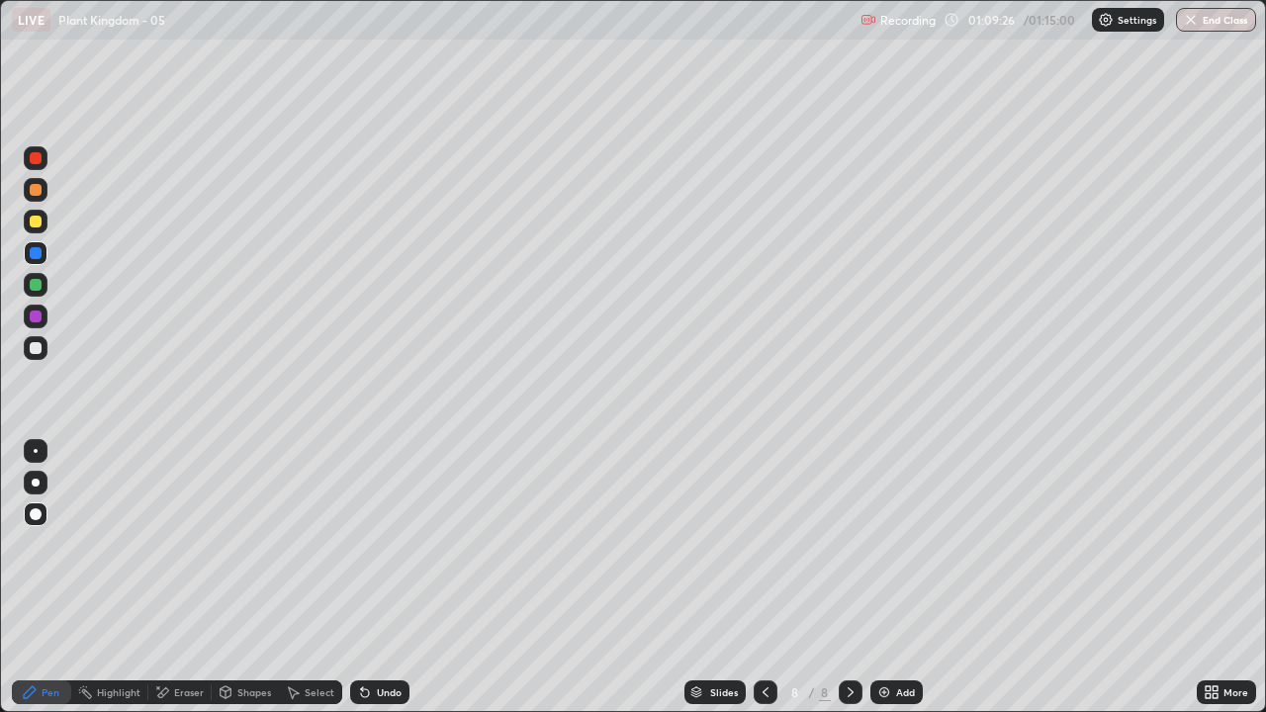
click at [312, 577] on div "Select" at bounding box center [320, 692] width 30 height 10
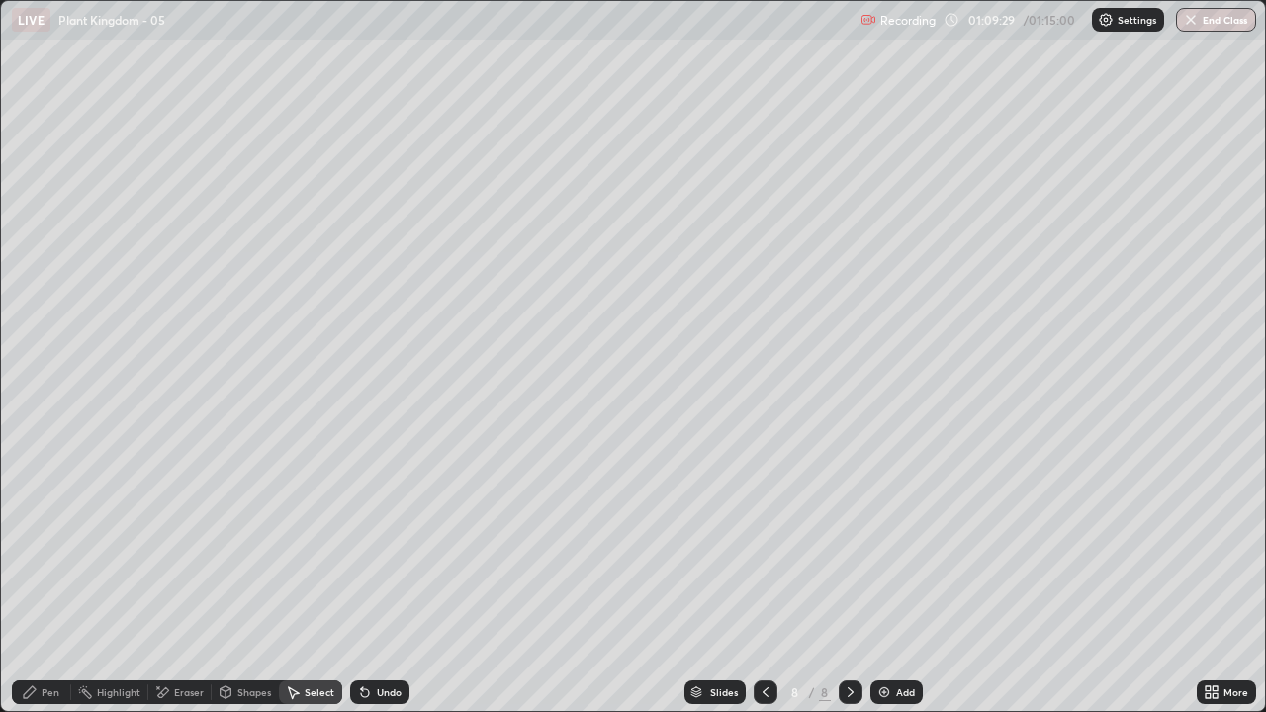
click at [310, 577] on div "Select" at bounding box center [320, 692] width 30 height 10
click at [43, 577] on div "Pen" at bounding box center [51, 692] width 18 height 10
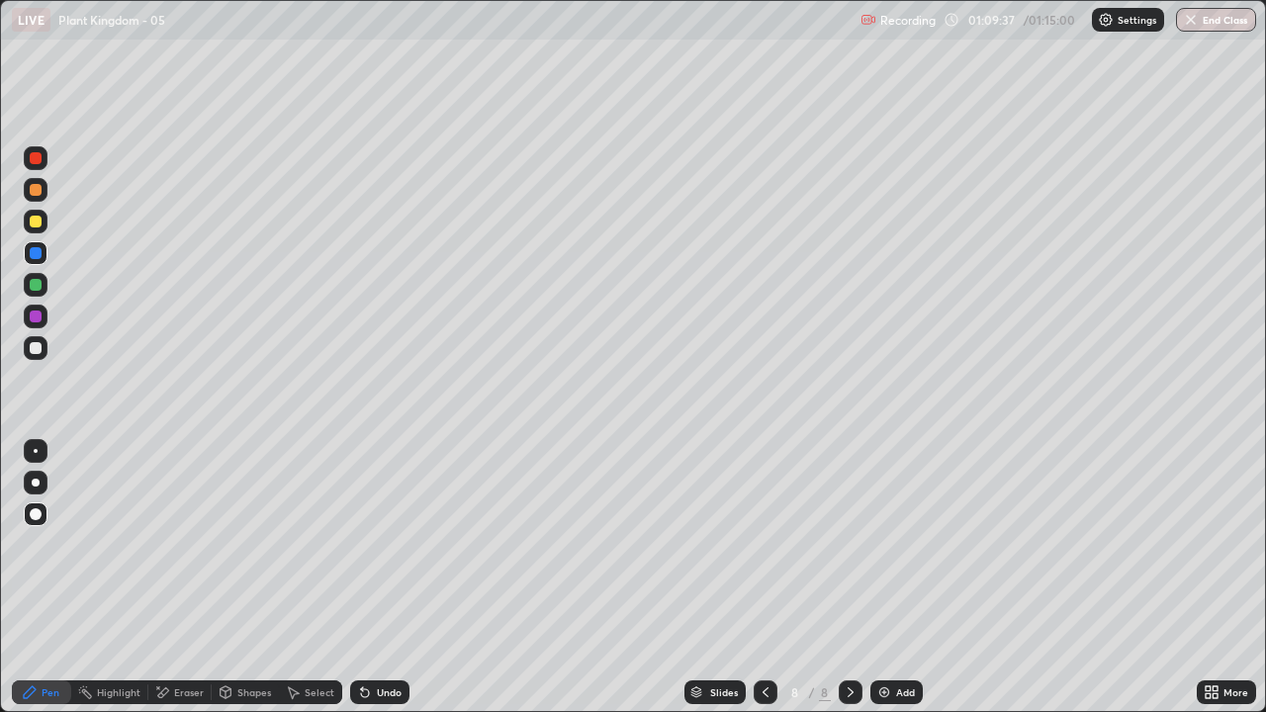
click at [302, 577] on div "Select" at bounding box center [310, 692] width 63 height 24
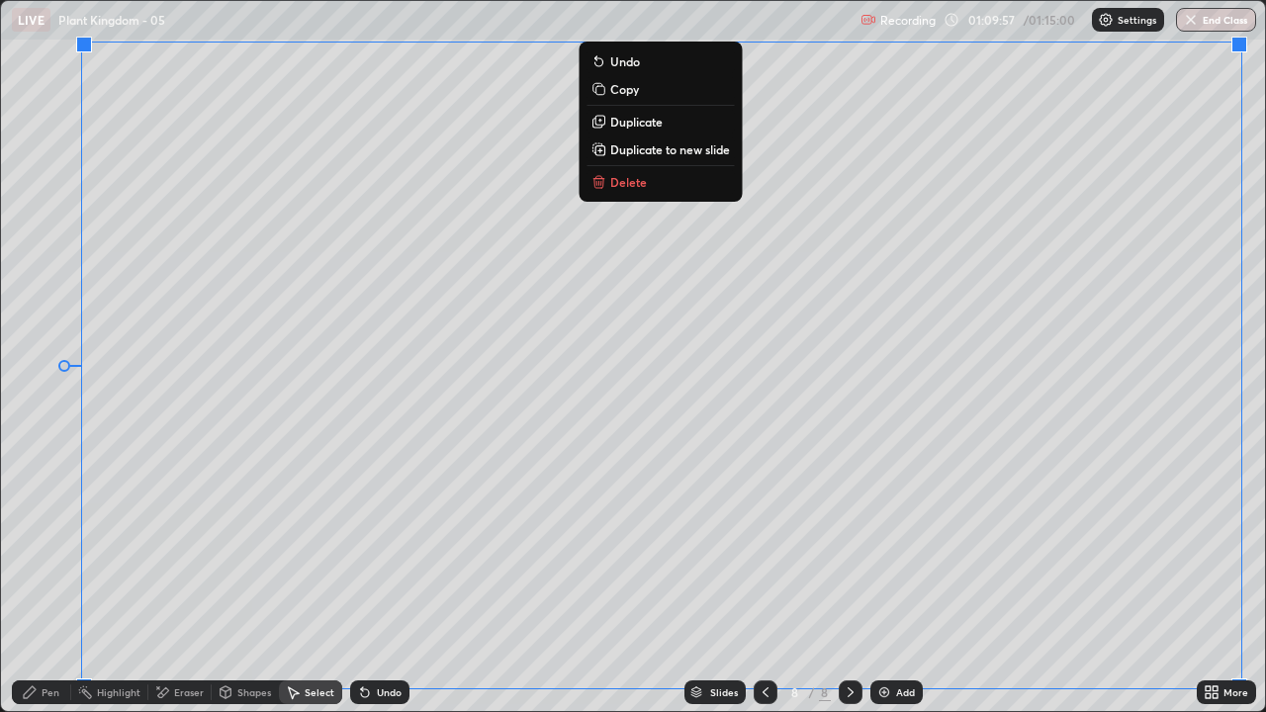
click at [46, 577] on div "Erase all" at bounding box center [35, 356] width 47 height 633
click at [55, 577] on div "Pen" at bounding box center [51, 692] width 18 height 10
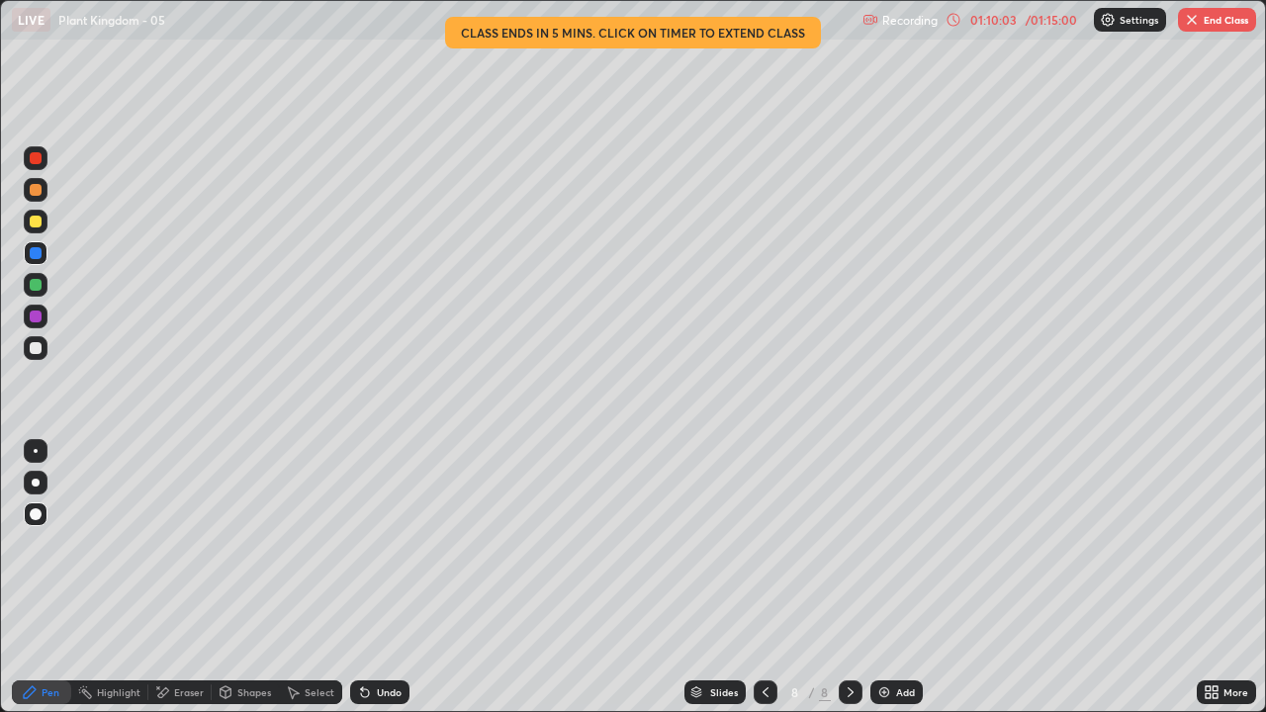
click at [361, 577] on icon at bounding box center [362, 688] width 2 height 2
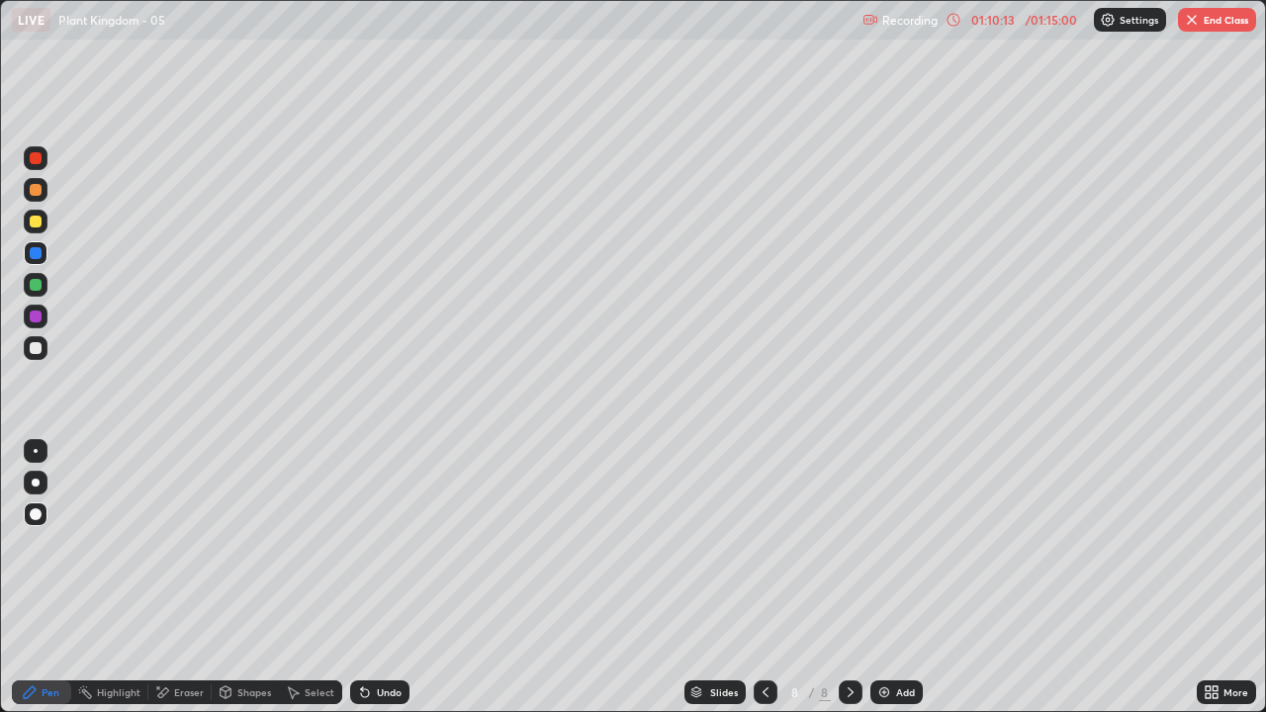
click at [1230, 23] on button "End Class" at bounding box center [1217, 20] width 78 height 24
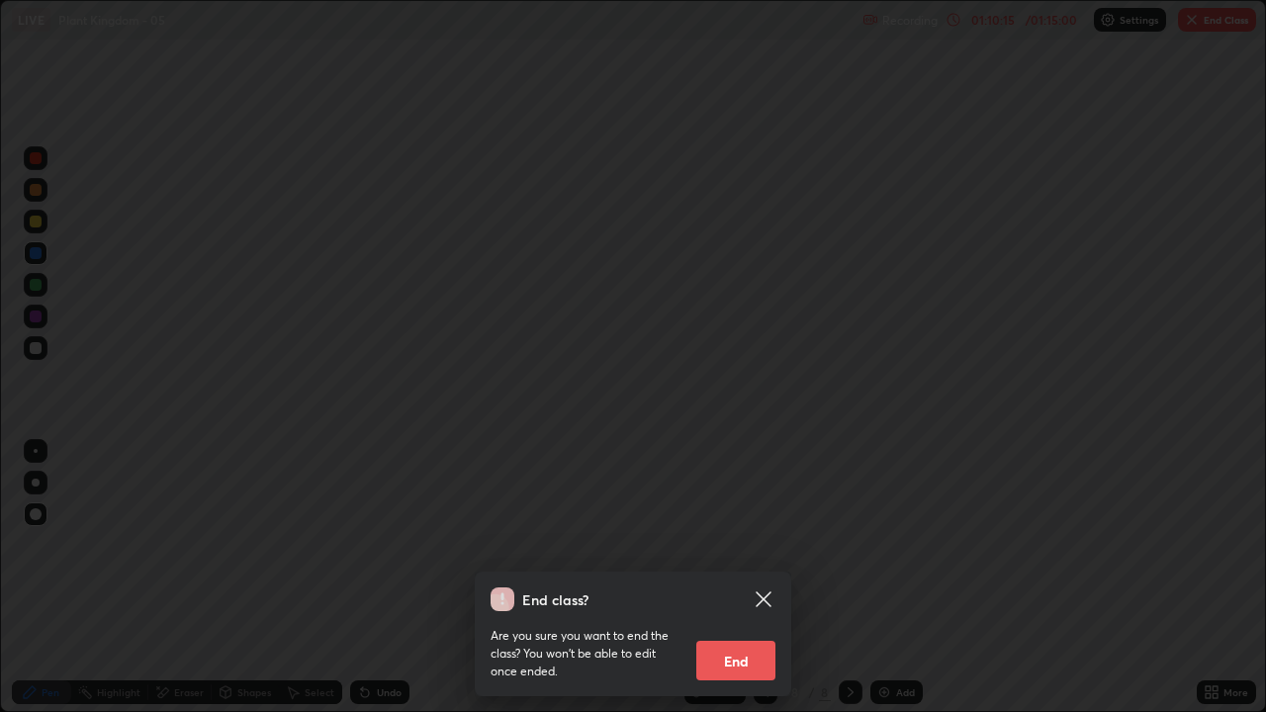
click at [755, 577] on button "End" at bounding box center [735, 661] width 79 height 40
